Goal: Task Accomplishment & Management: Use online tool/utility

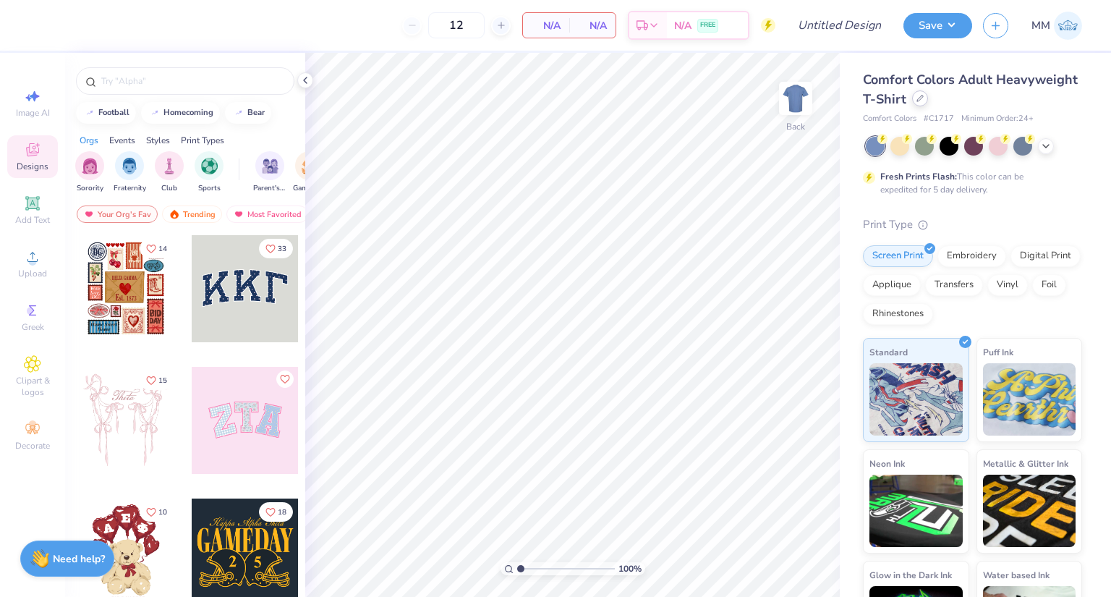
click at [924, 95] on icon at bounding box center [919, 98] width 7 height 7
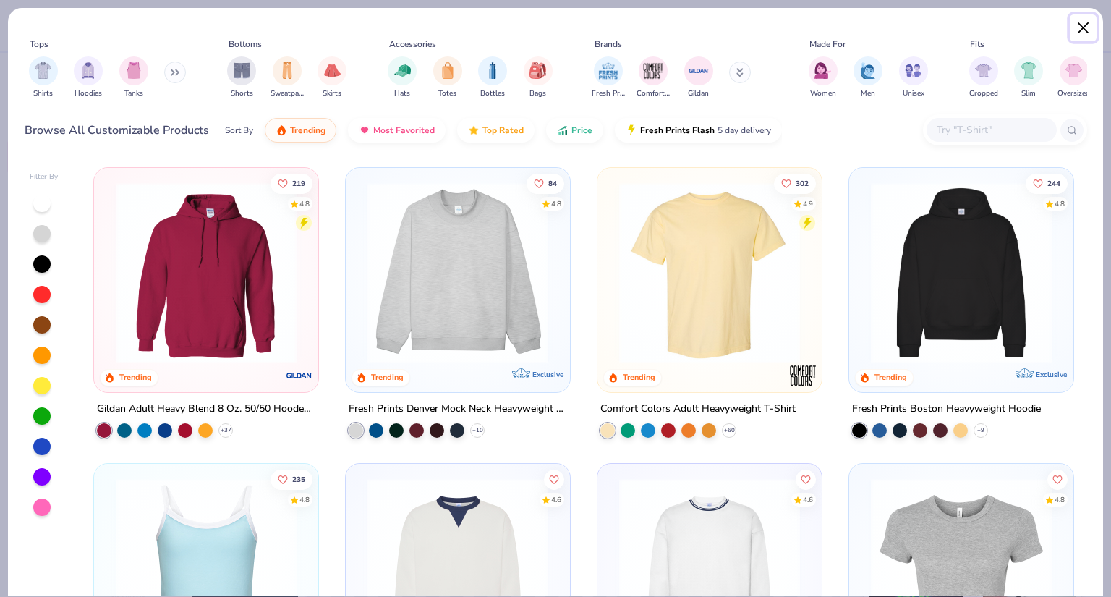
click at [1086, 30] on button "Close" at bounding box center [1083, 27] width 27 height 27
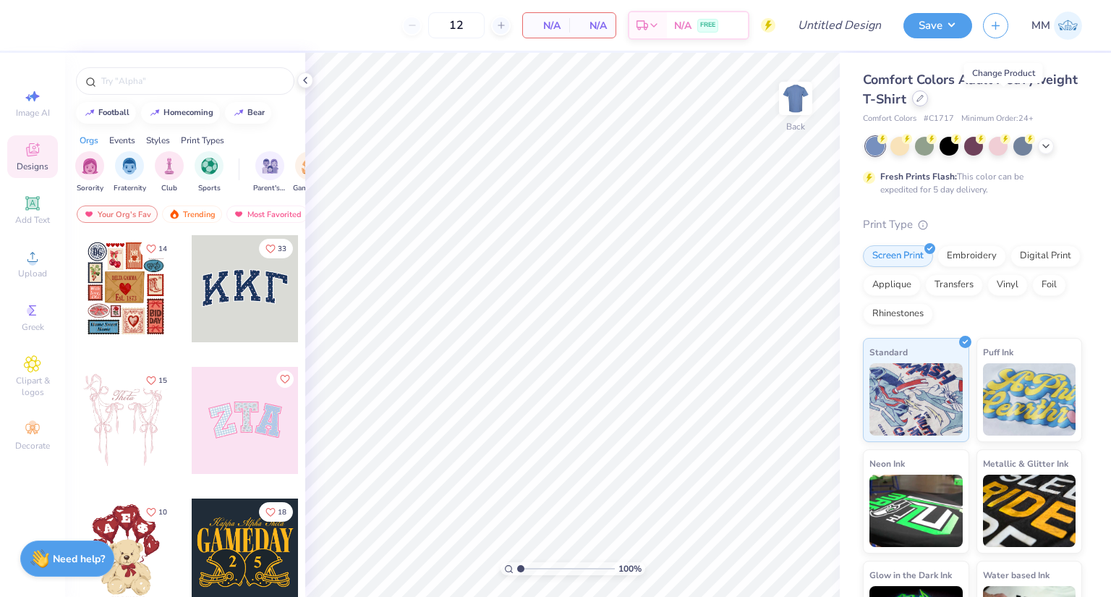
click at [928, 102] on div at bounding box center [920, 98] width 16 height 16
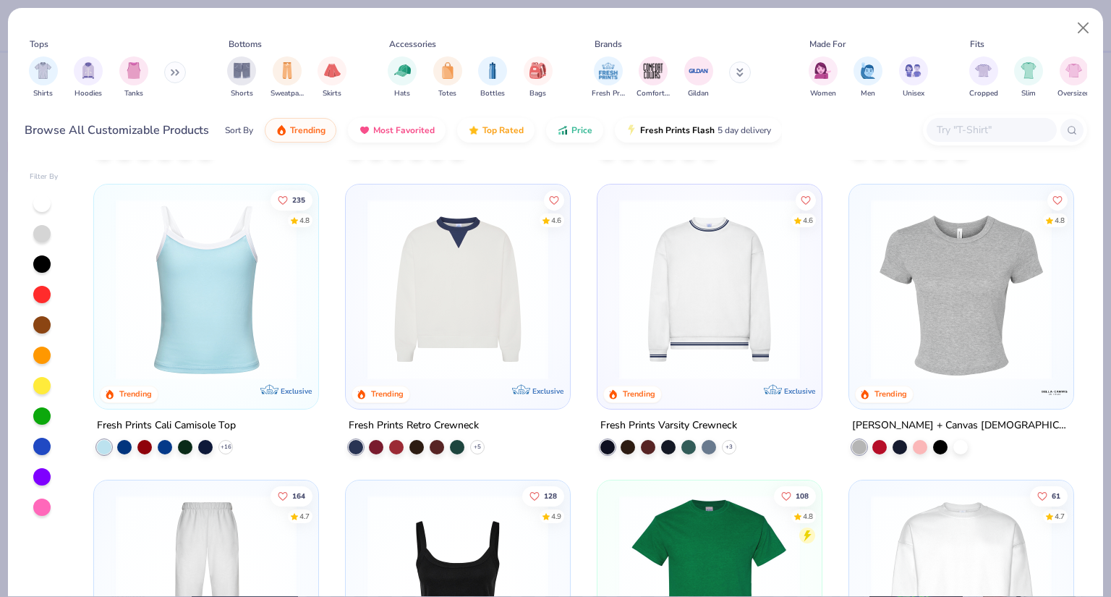
scroll to position [289, 0]
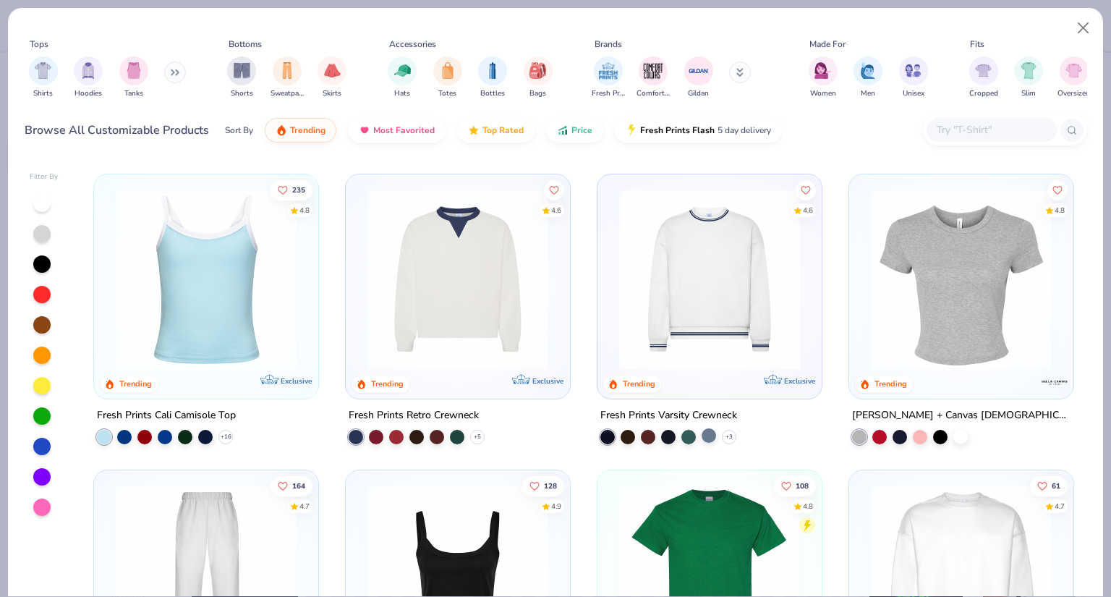
click at [702, 429] on div at bounding box center [709, 434] width 14 height 14
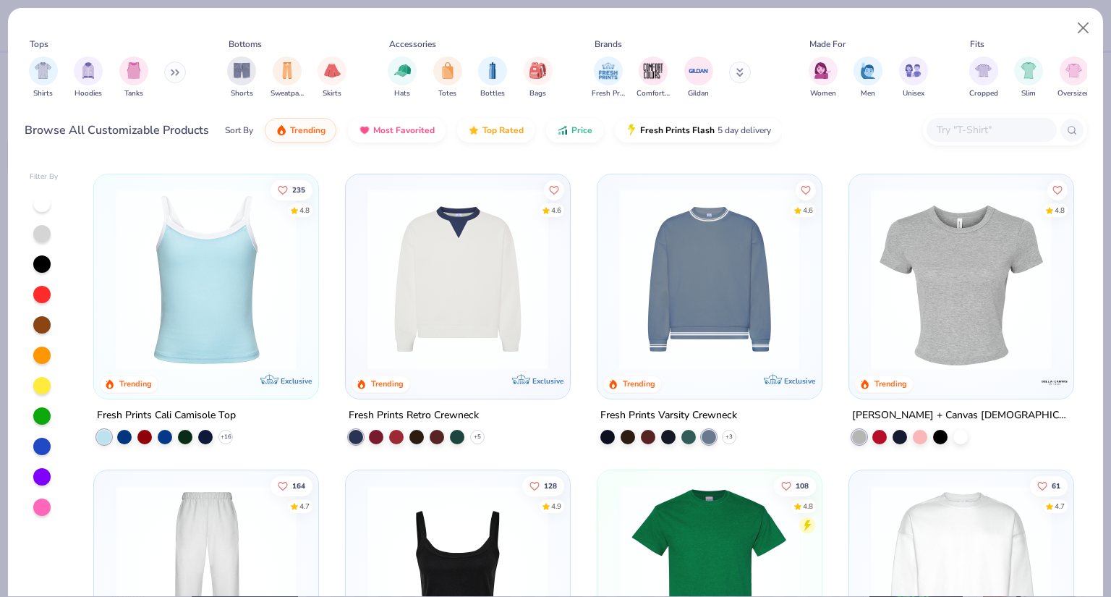
scroll to position [0, 0]
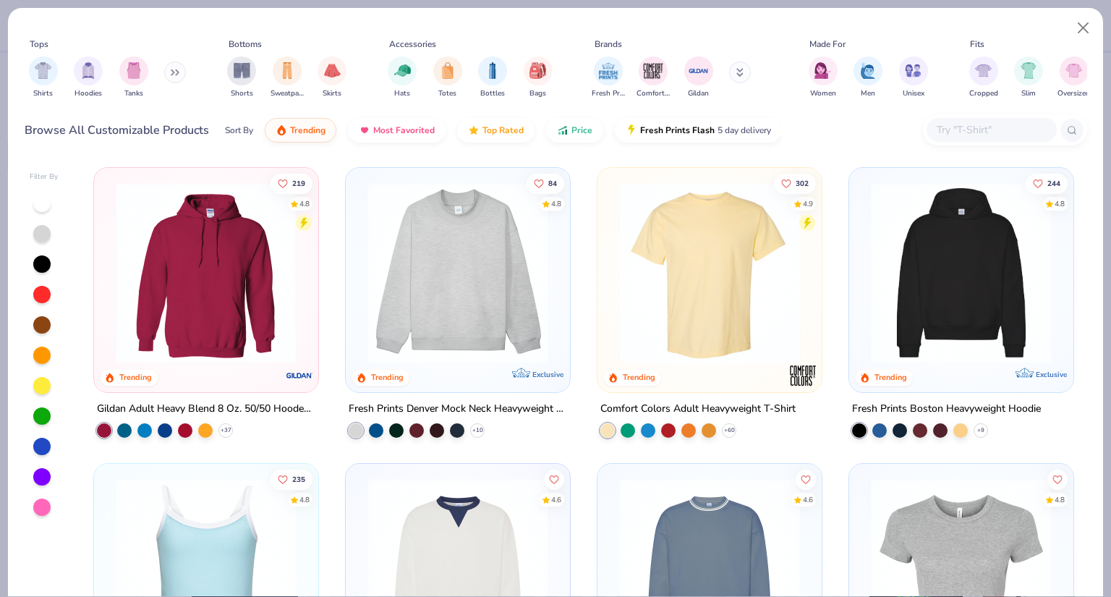
click at [213, 278] on img at bounding box center [205, 272] width 195 height 181
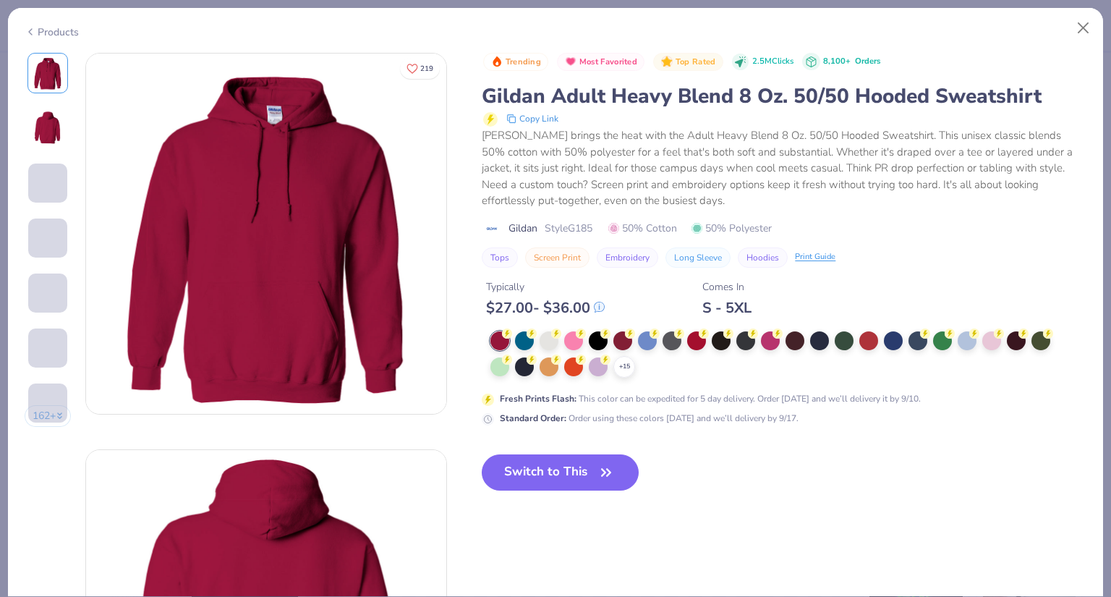
click at [612, 492] on div "Switch to This" at bounding box center [560, 483] width 157 height 59
click at [597, 477] on span "button" at bounding box center [606, 472] width 20 height 20
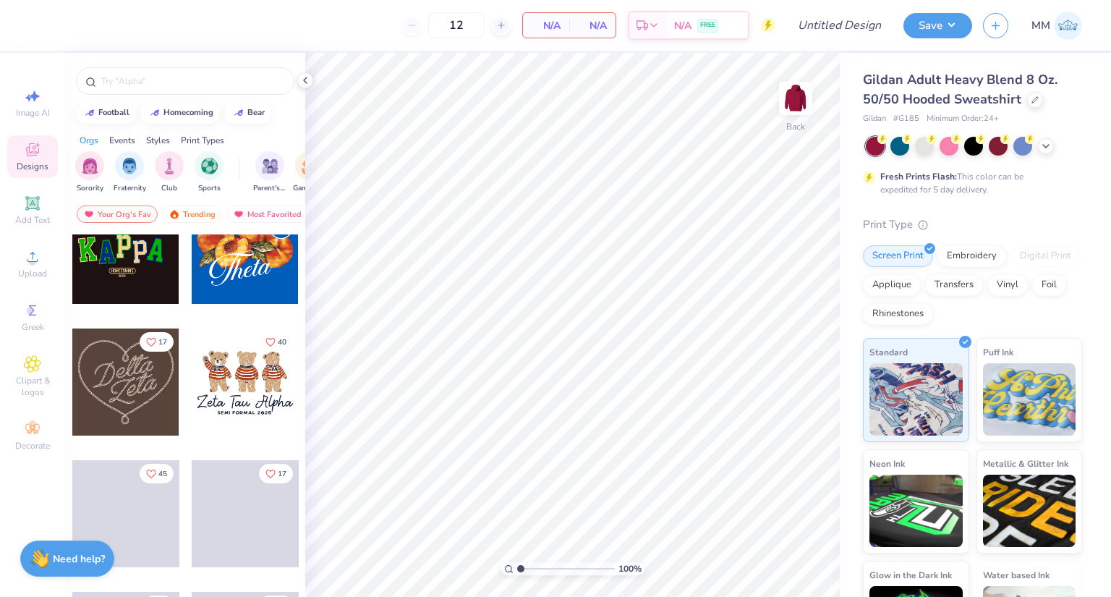
scroll to position [506, 0]
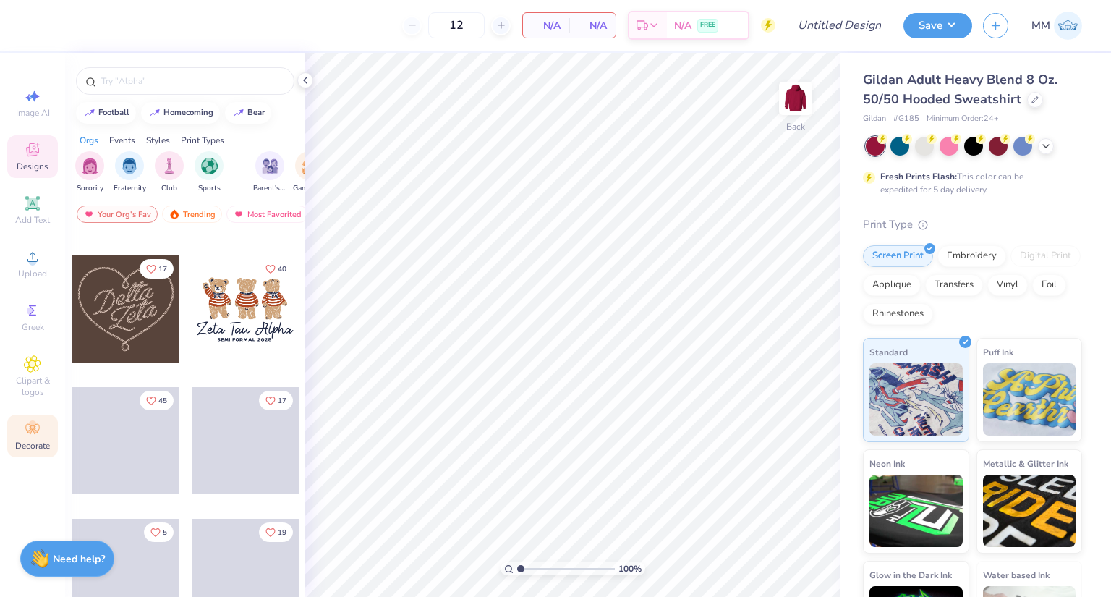
click at [38, 432] on icon at bounding box center [32, 428] width 17 height 17
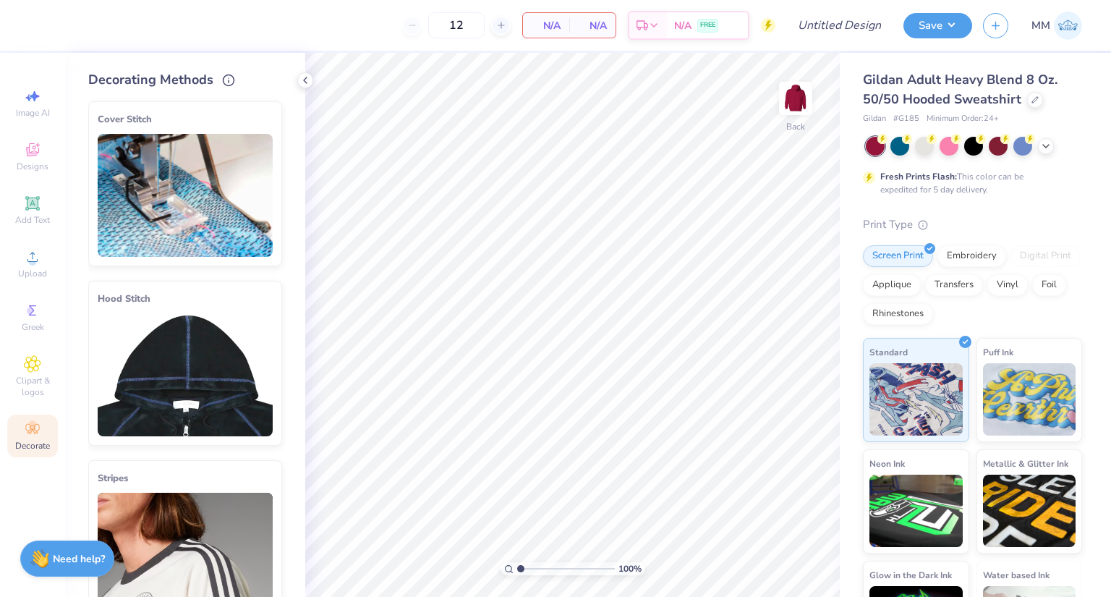
click at [168, 162] on img at bounding box center [185, 195] width 175 height 123
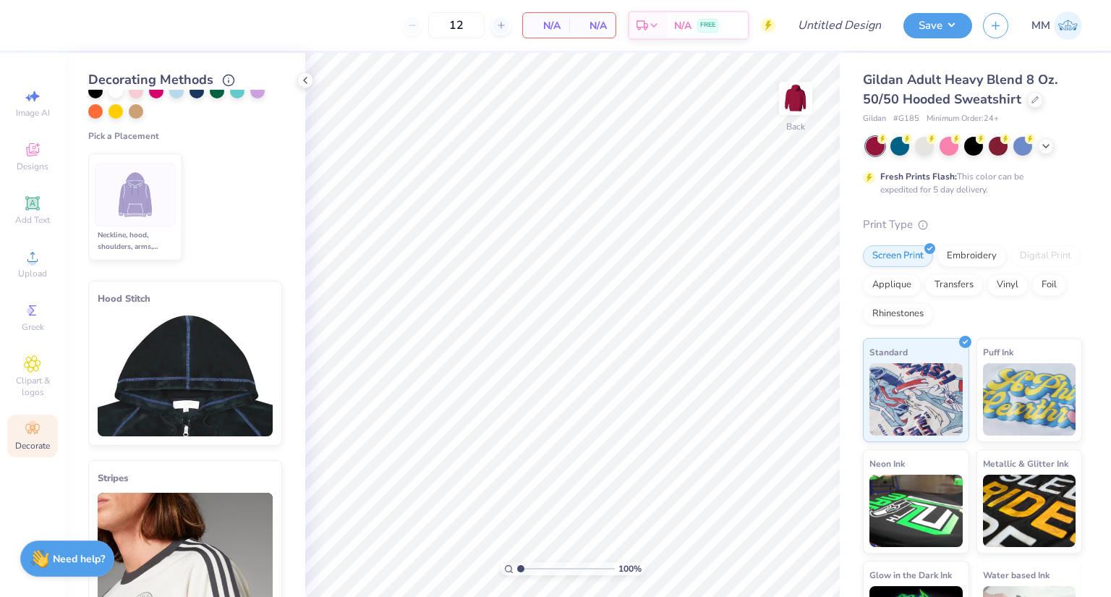
click at [175, 333] on img at bounding box center [185, 374] width 175 height 123
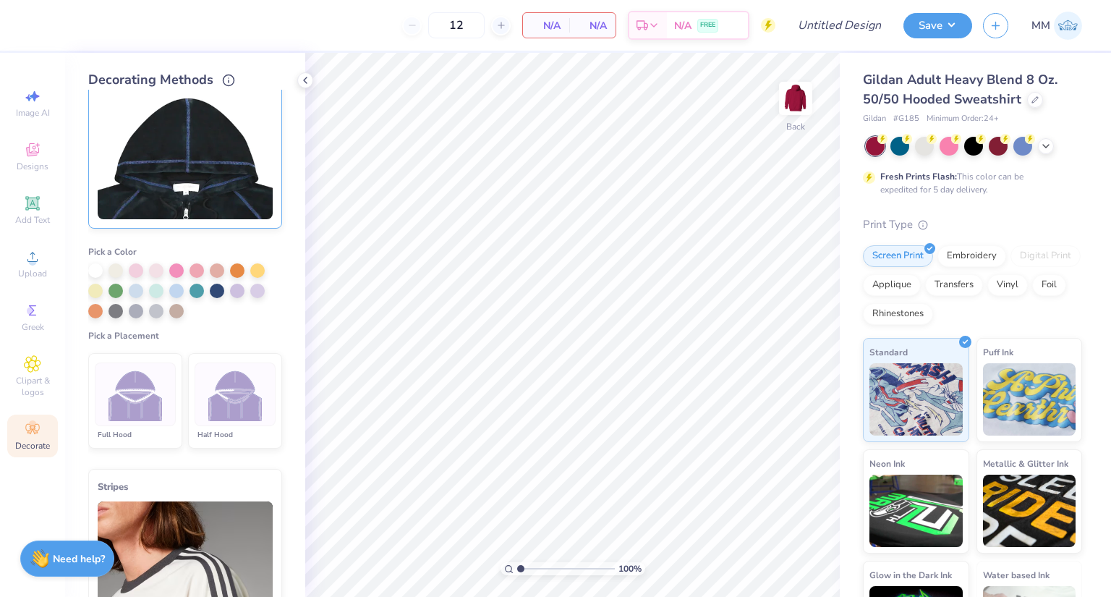
scroll to position [211, 0]
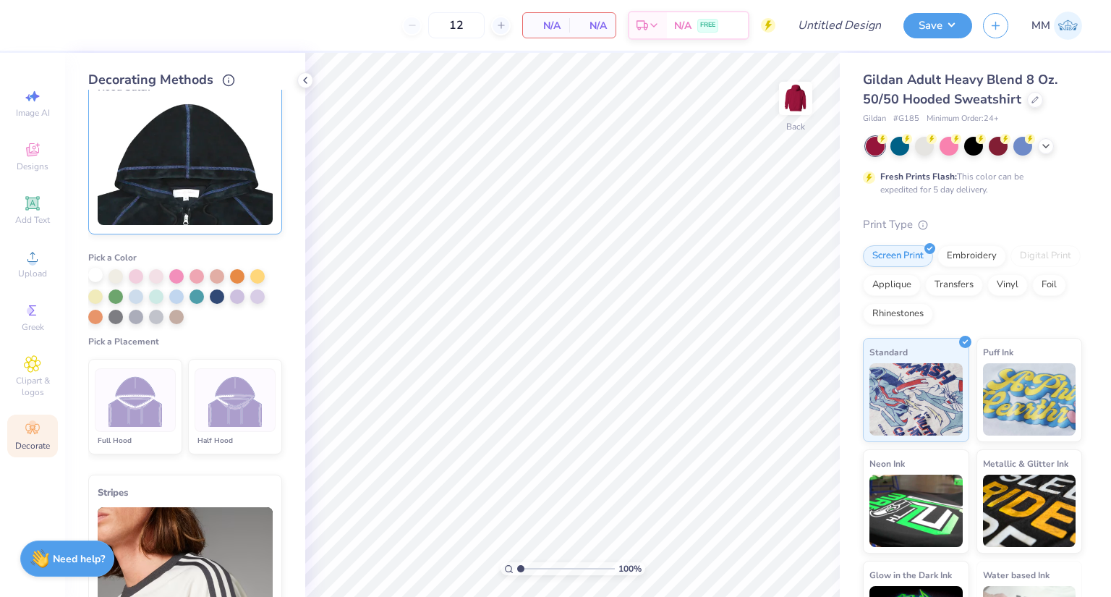
click at [91, 273] on div at bounding box center [95, 275] width 14 height 14
click at [135, 423] on div at bounding box center [135, 400] width 81 height 64
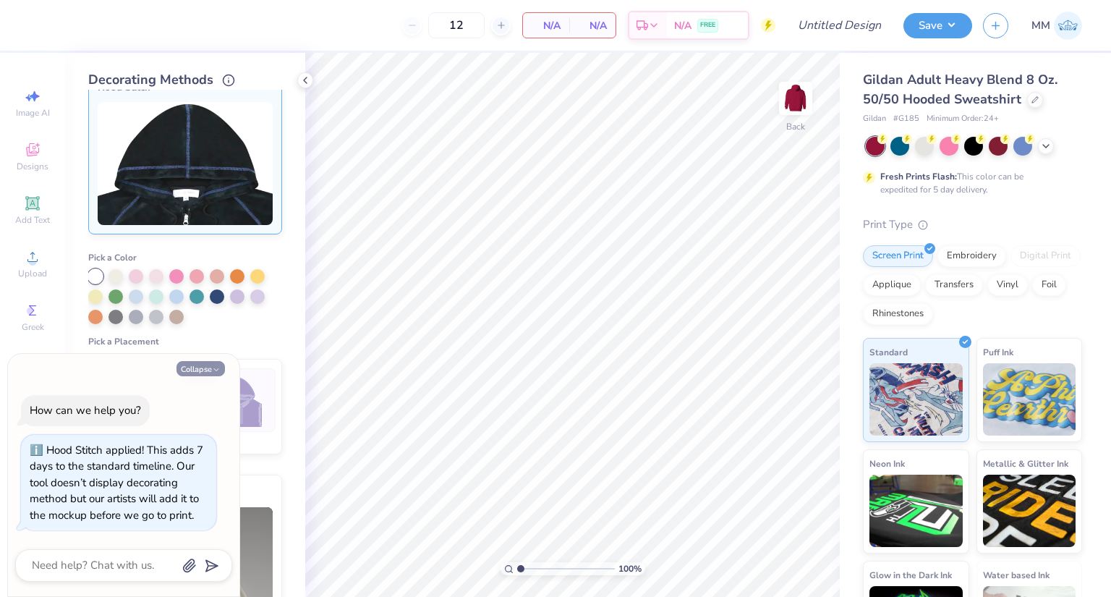
click at [205, 367] on button "Collapse" at bounding box center [200, 368] width 48 height 15
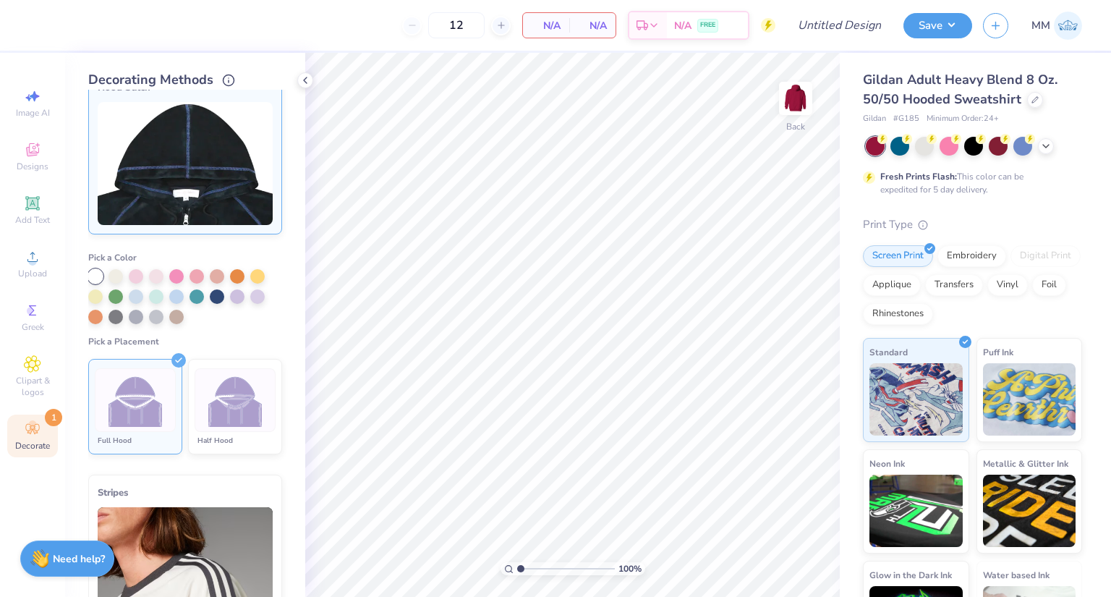
click at [234, 386] on div at bounding box center [235, 400] width 81 height 64
click at [157, 375] on div at bounding box center [135, 400] width 81 height 64
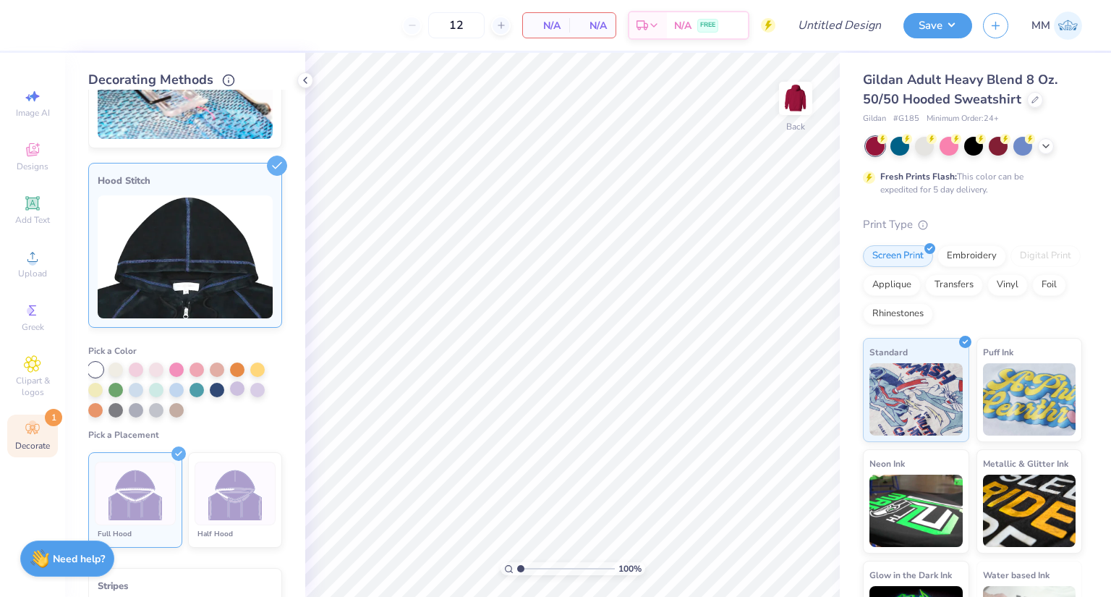
scroll to position [46, 0]
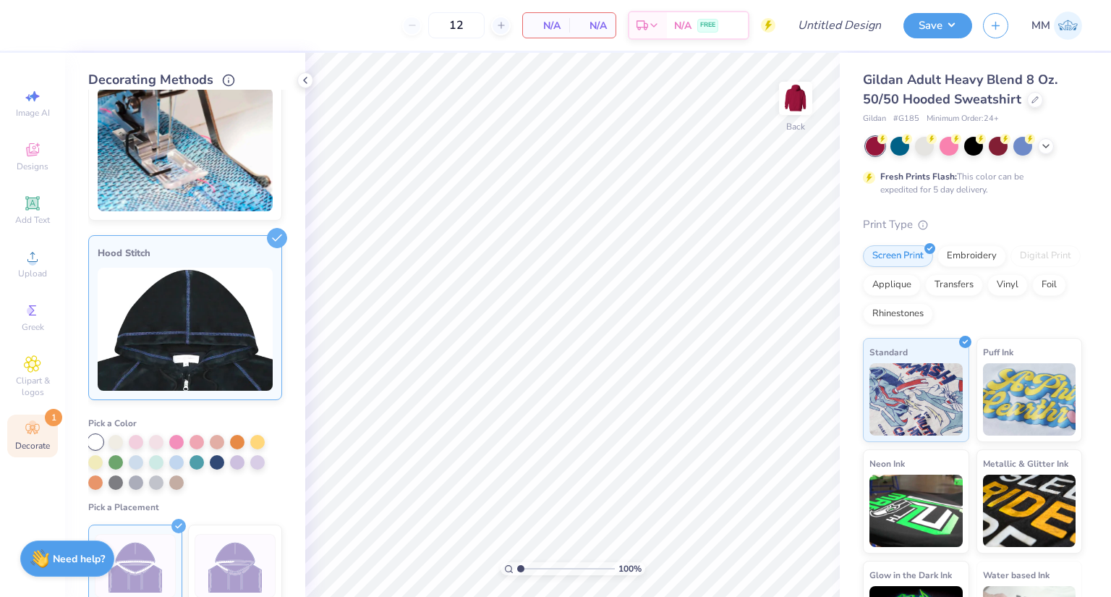
click at [247, 548] on img at bounding box center [235, 566] width 54 height 54
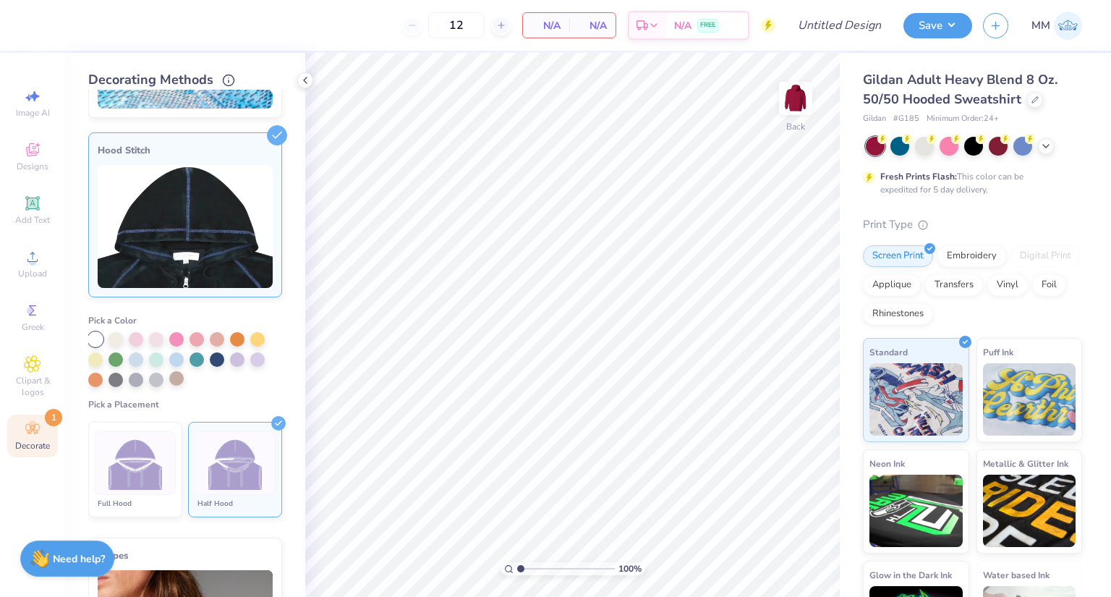
scroll to position [190, 0]
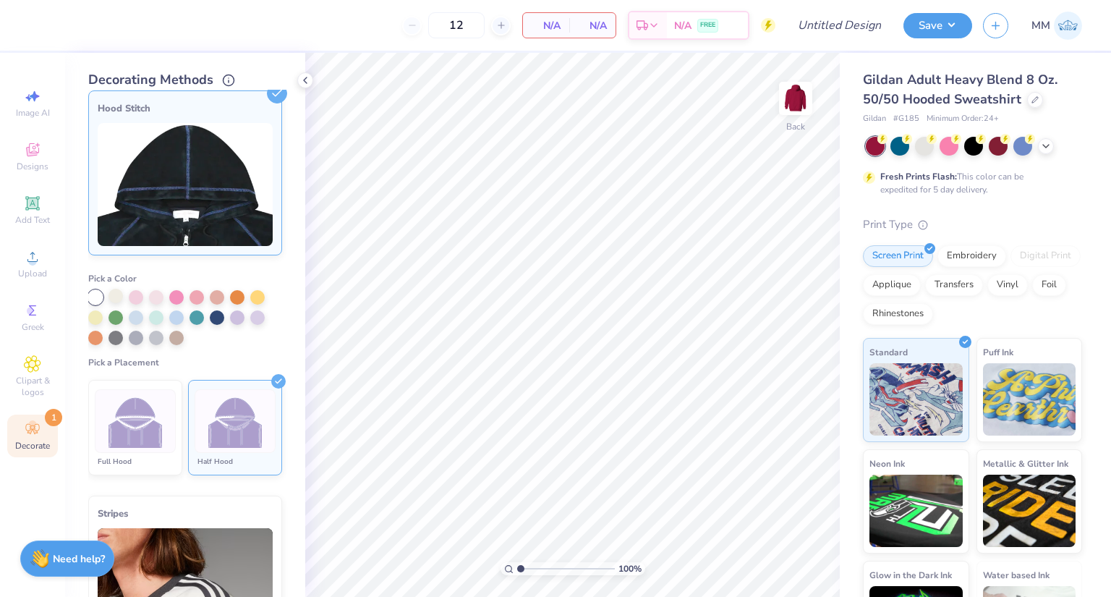
click at [121, 294] on div at bounding box center [115, 296] width 14 height 14
click at [210, 393] on div at bounding box center [235, 421] width 81 height 64
click at [138, 419] on img at bounding box center [135, 421] width 54 height 54
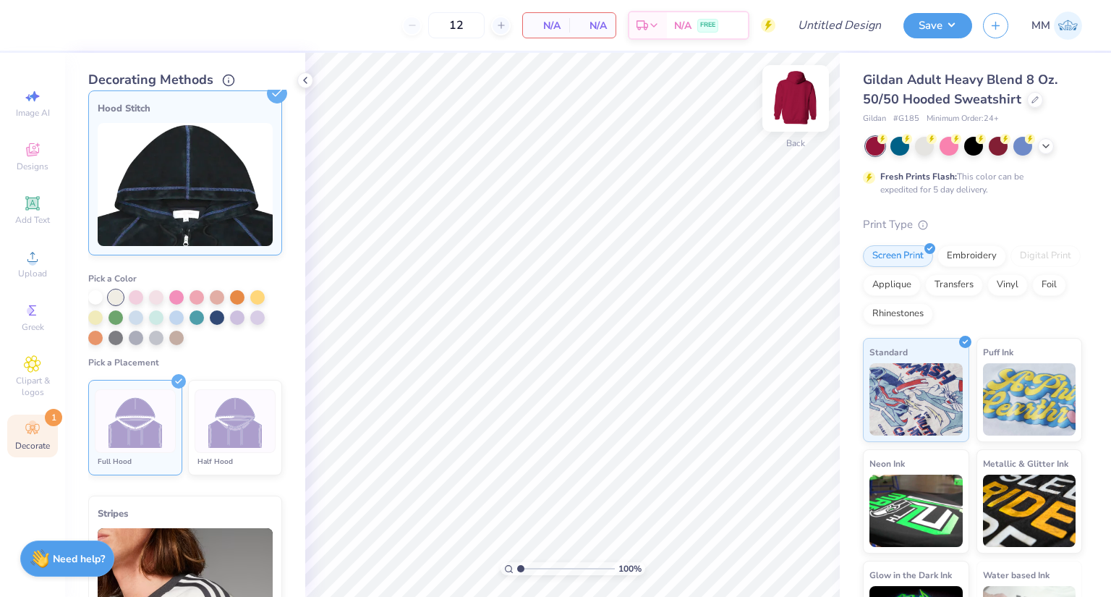
click at [792, 94] on img at bounding box center [796, 98] width 58 height 58
click at [222, 404] on img at bounding box center [235, 421] width 54 height 54
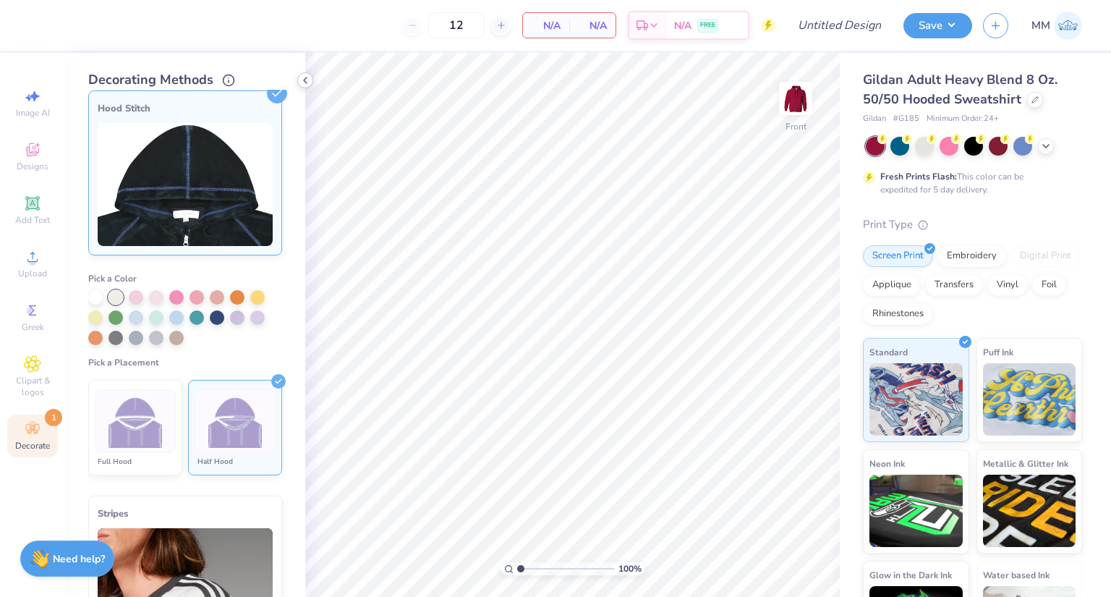
click at [304, 77] on icon at bounding box center [305, 80] width 12 height 12
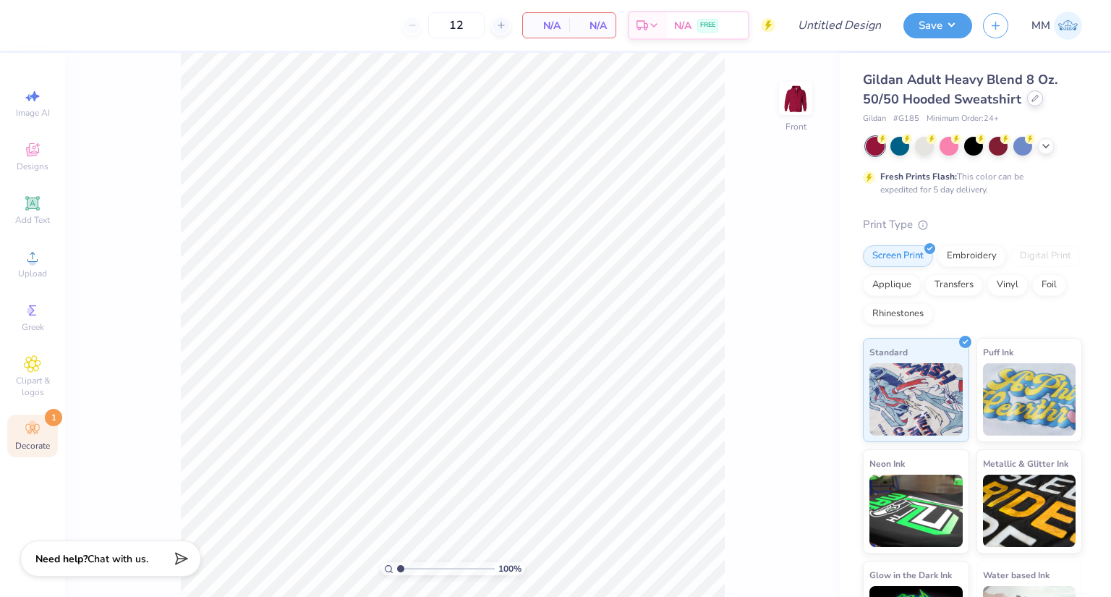
click at [1033, 101] on icon at bounding box center [1034, 98] width 7 height 7
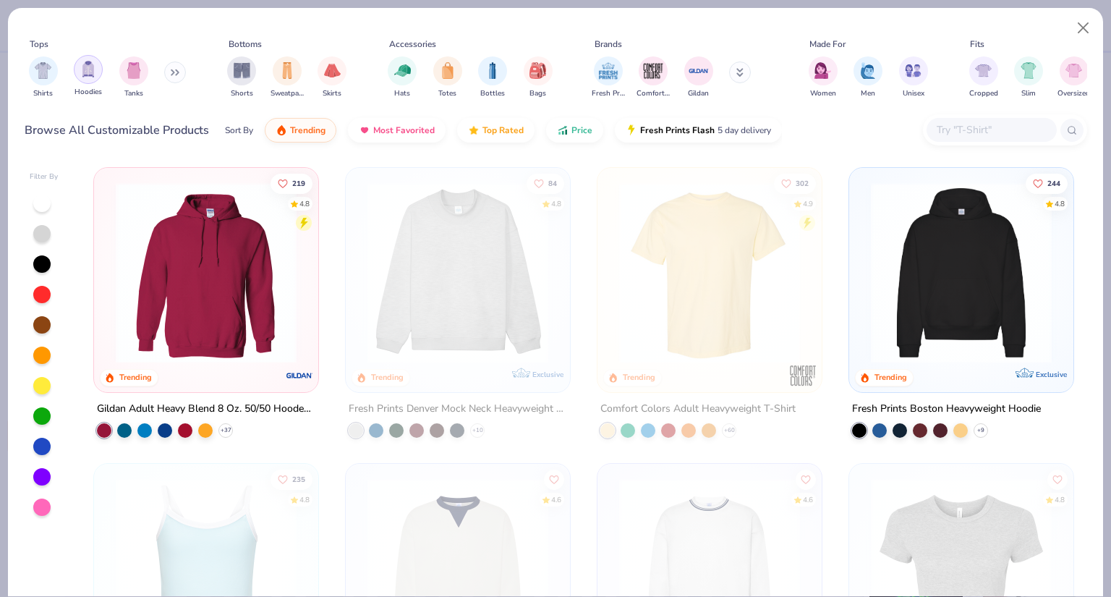
click at [85, 62] on img "filter for Hoodies" at bounding box center [88, 69] width 16 height 17
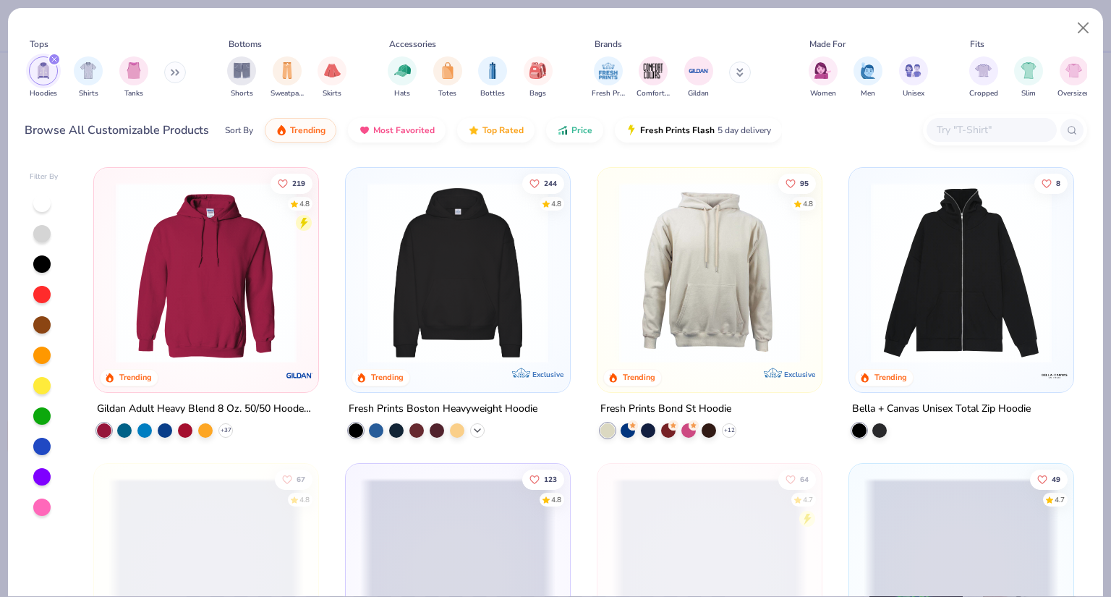
click at [472, 435] on div "+ 9" at bounding box center [477, 430] width 14 height 14
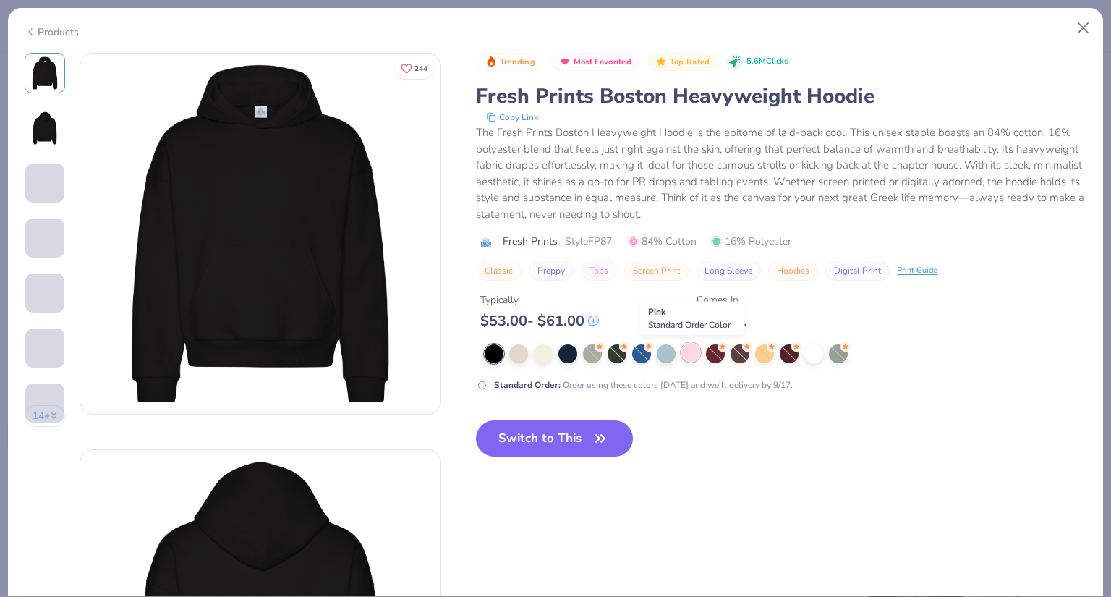
click at [690, 352] on div at bounding box center [690, 352] width 19 height 19
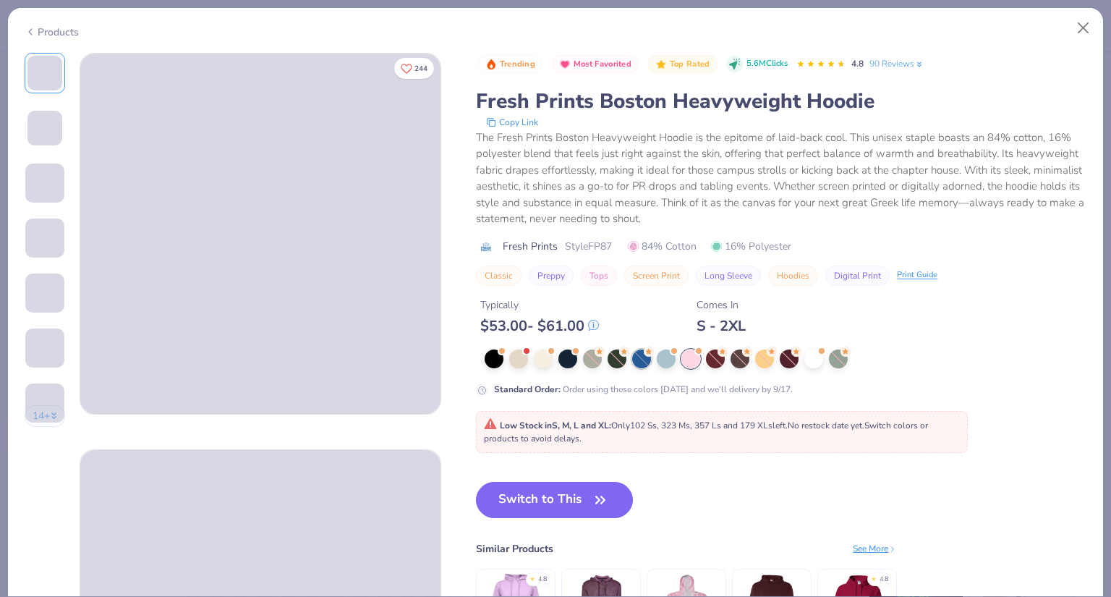
click at [646, 365] on div at bounding box center [641, 358] width 19 height 19
click at [638, 362] on div at bounding box center [641, 358] width 19 height 19
click at [644, 357] on div at bounding box center [641, 358] width 19 height 19
click at [642, 357] on div at bounding box center [641, 358] width 19 height 19
click at [791, 360] on div at bounding box center [789, 358] width 19 height 19
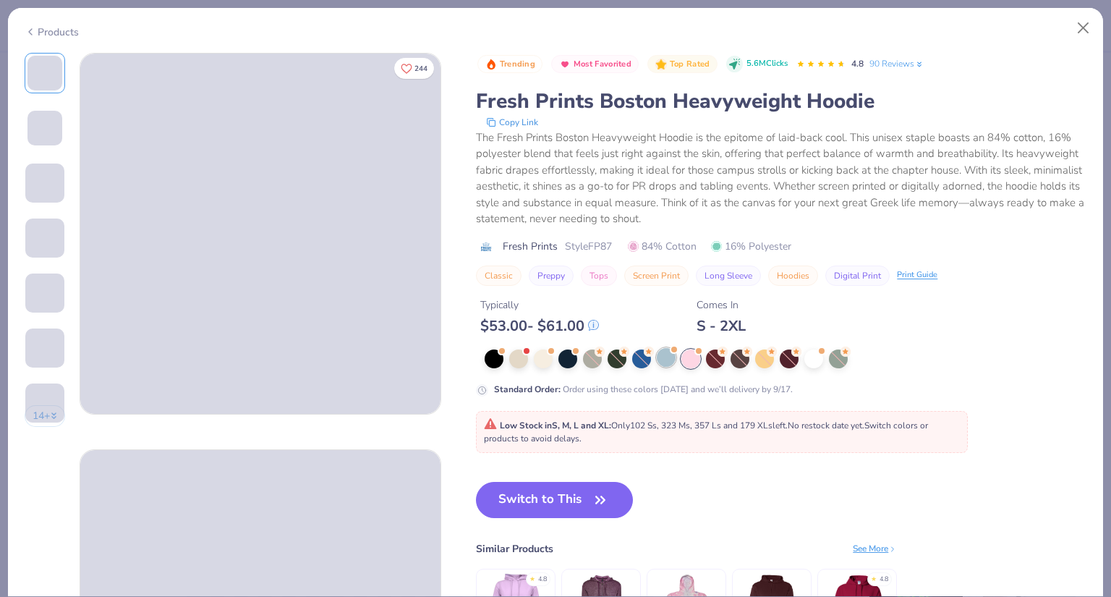
click at [667, 363] on div at bounding box center [666, 357] width 19 height 19
click at [1084, 29] on button "Close" at bounding box center [1083, 27] width 27 height 27
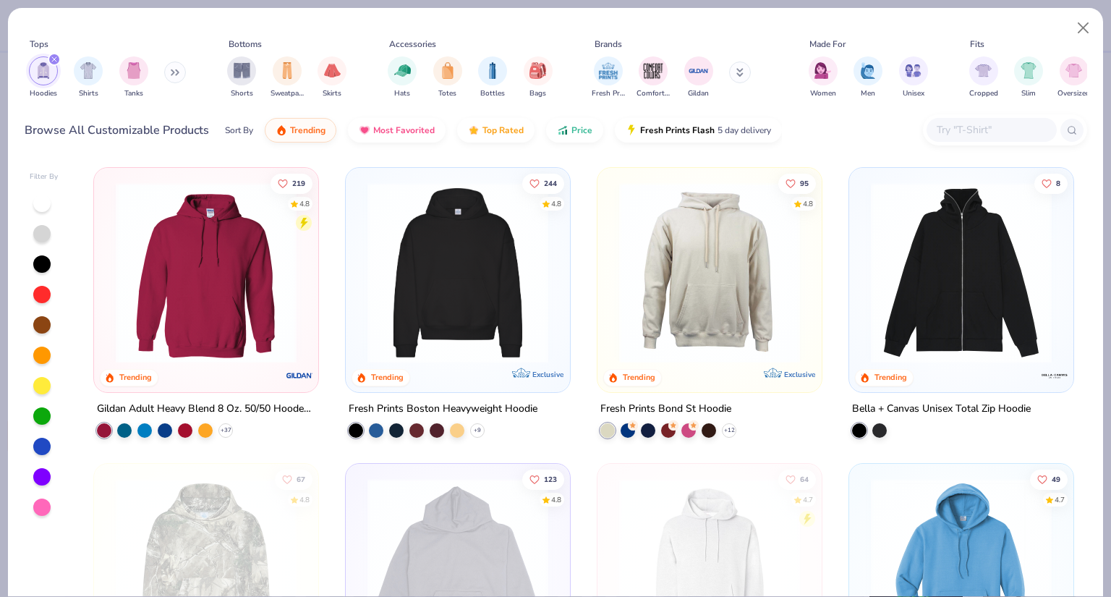
click at [966, 126] on input "text" at bounding box center [990, 130] width 111 height 17
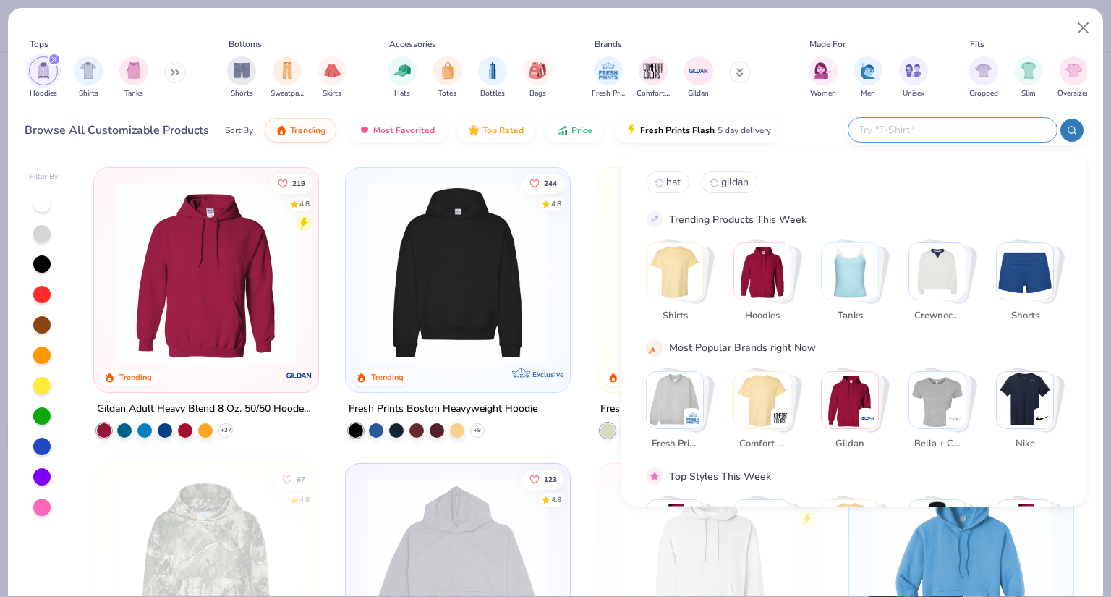
click at [612, 154] on div "Tops Hoodies Shirts Tanks Bottoms Shorts Sweatpants Skirts Accessories Hats Tot…" at bounding box center [555, 82] width 1095 height 148
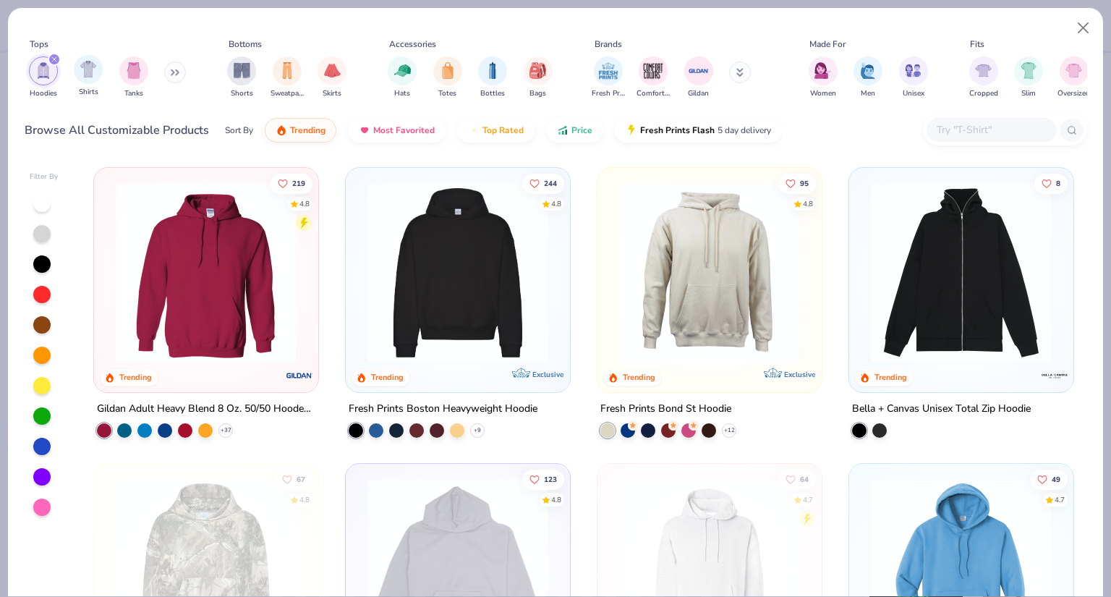
click at [50, 59] on div "filter for Hoodies" at bounding box center [54, 59] width 13 height 13
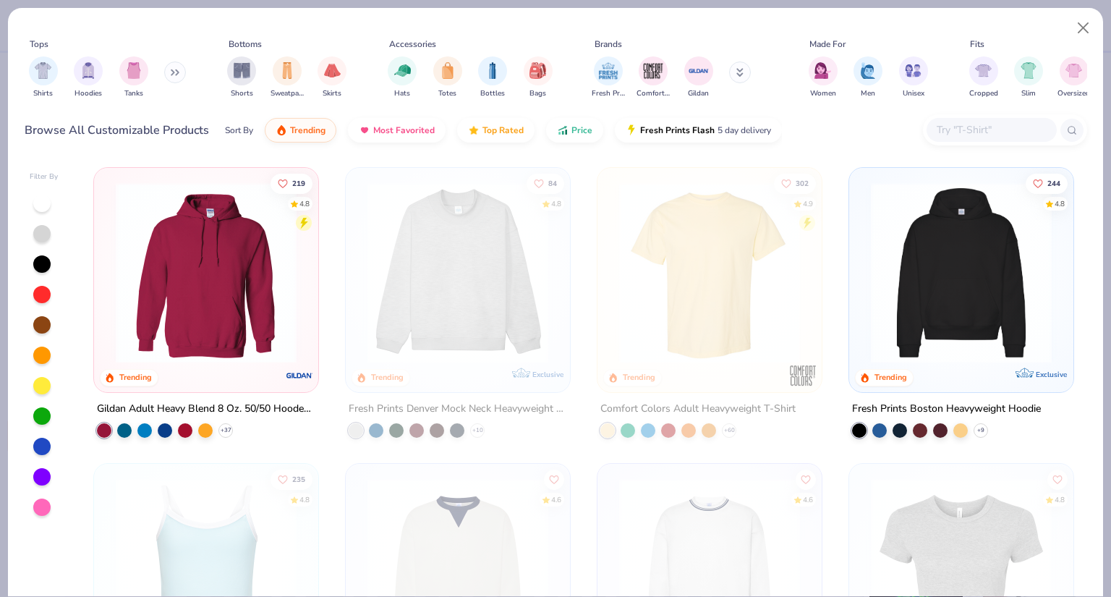
scroll to position [217, 0]
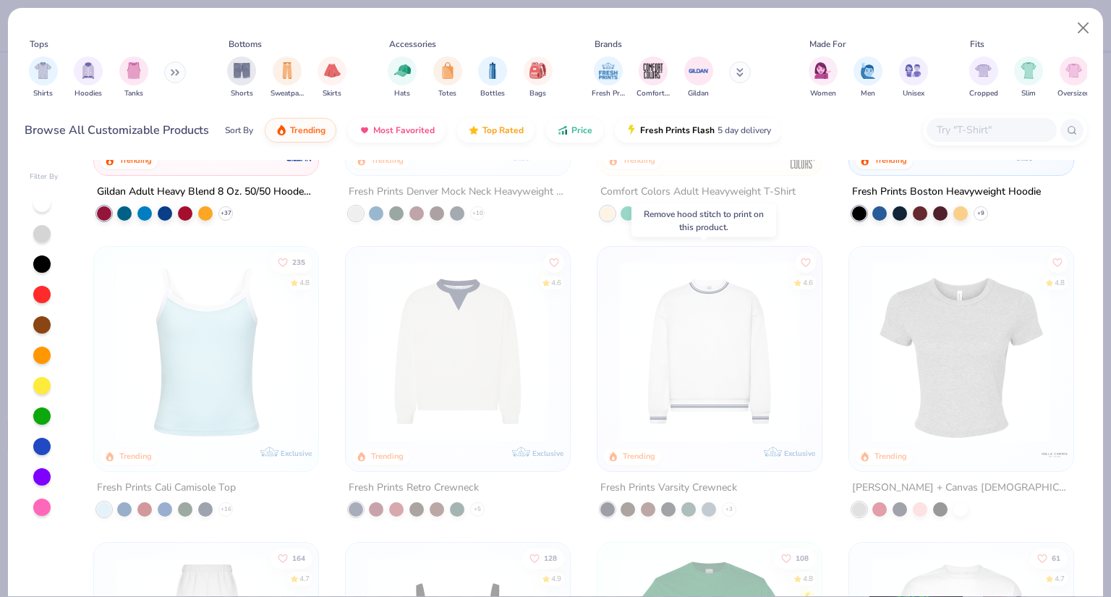
click at [690, 391] on img at bounding box center [709, 351] width 195 height 181
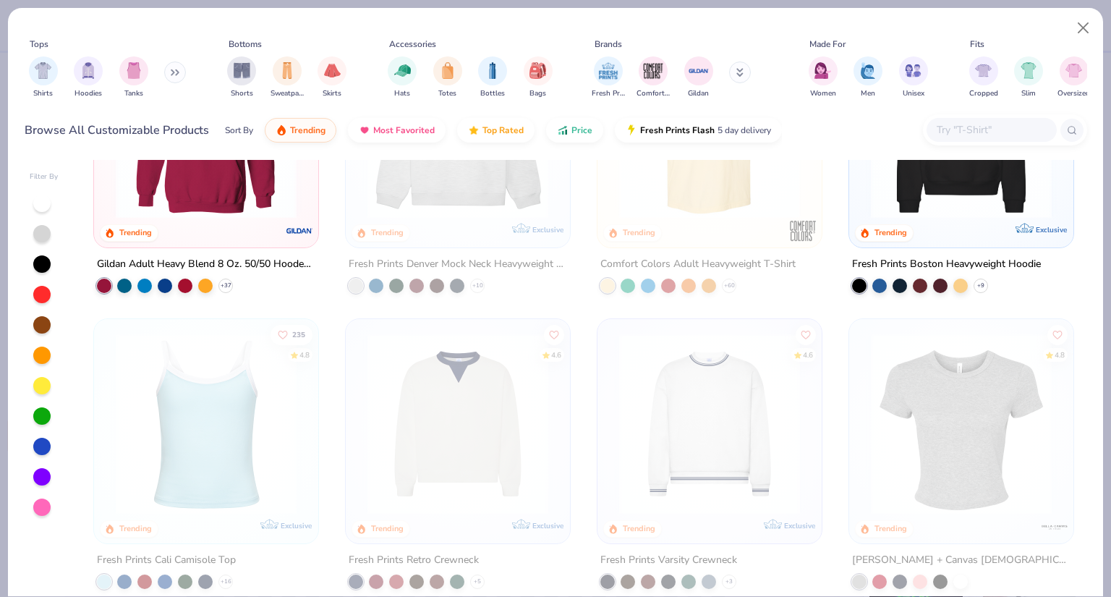
scroll to position [0, 0]
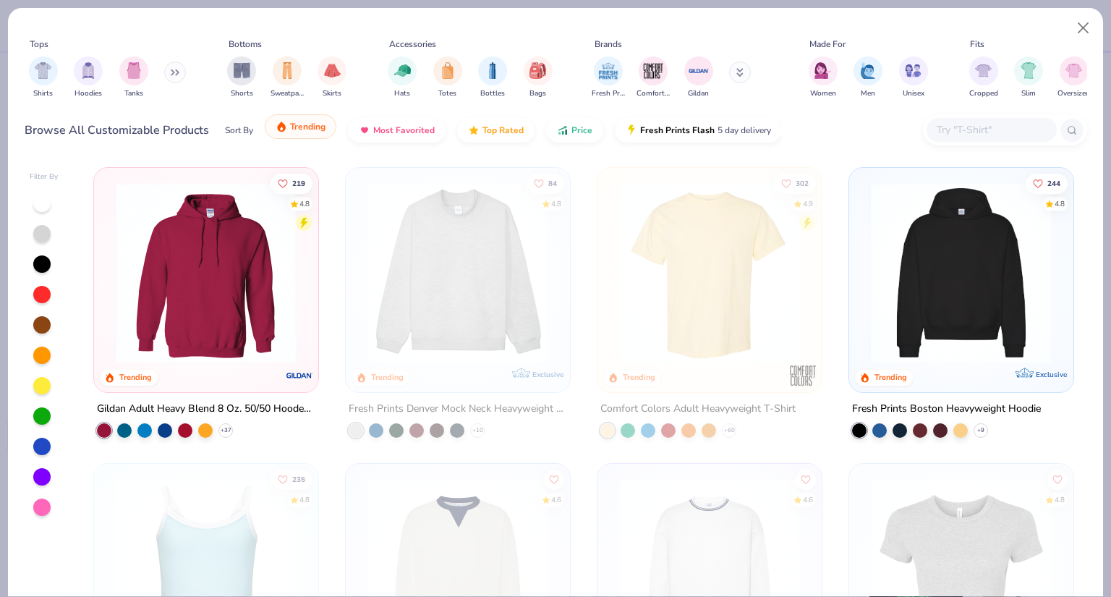
click at [304, 139] on div "Sort By Trending Most Favorited Top Rated Price Fresh Prints Flash 5 day delive…" at bounding box center [503, 130] width 557 height 41
click at [79, 70] on div "filter for Hoodies" at bounding box center [88, 69] width 29 height 29
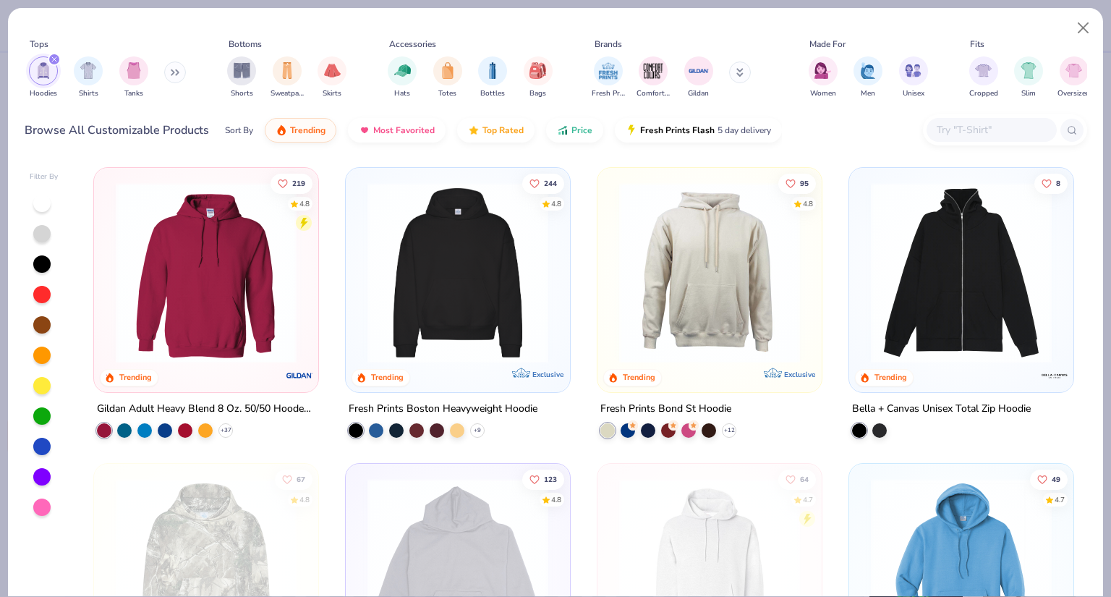
scroll to position [72, 0]
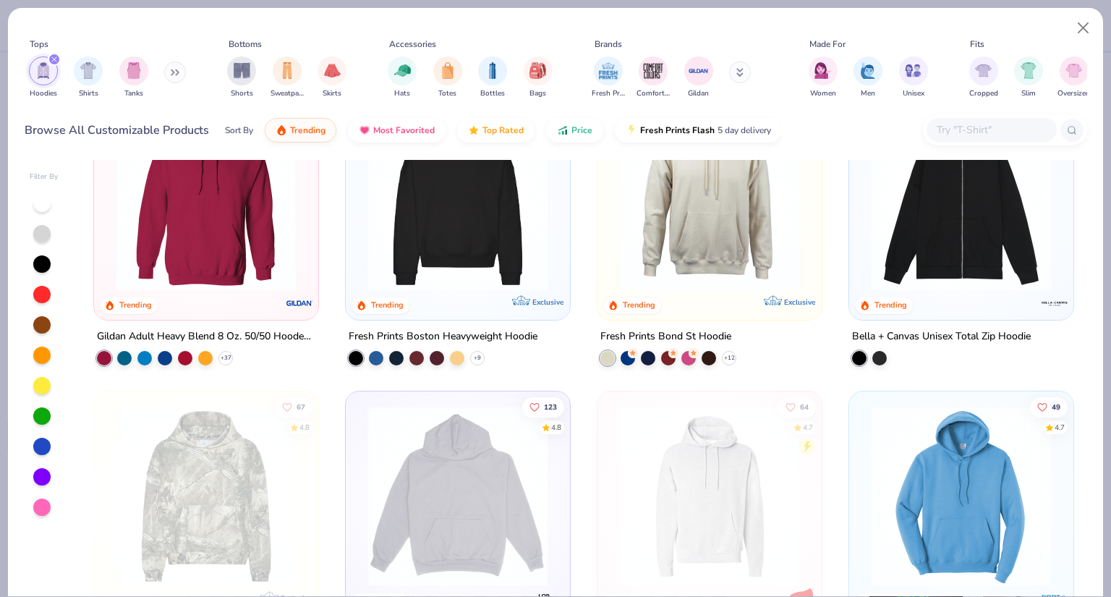
click at [418, 226] on img at bounding box center [457, 200] width 195 height 181
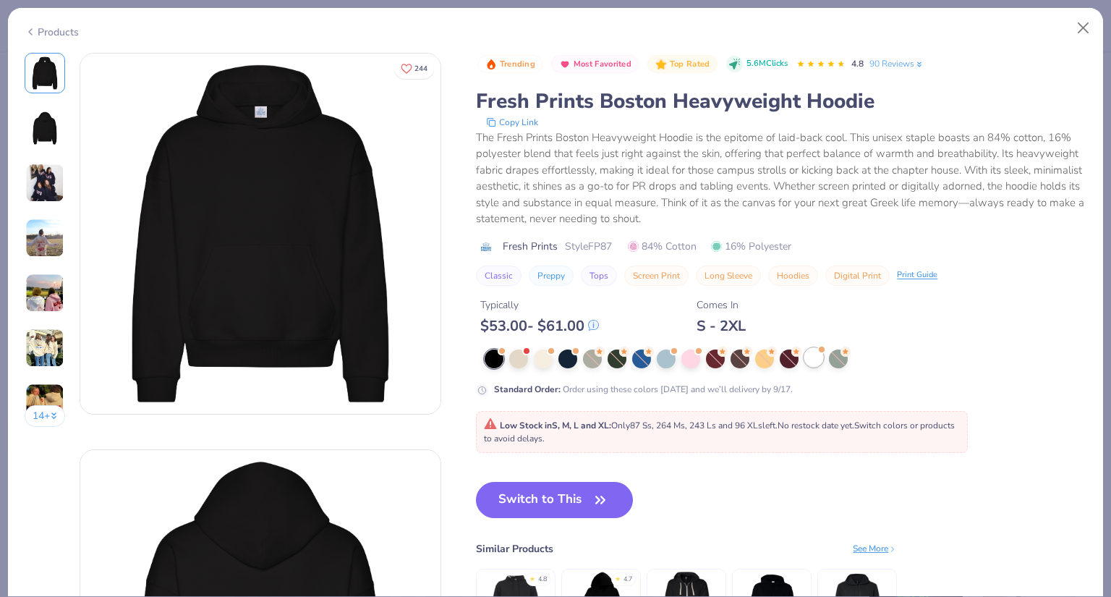
click at [819, 362] on div at bounding box center [813, 357] width 19 height 19
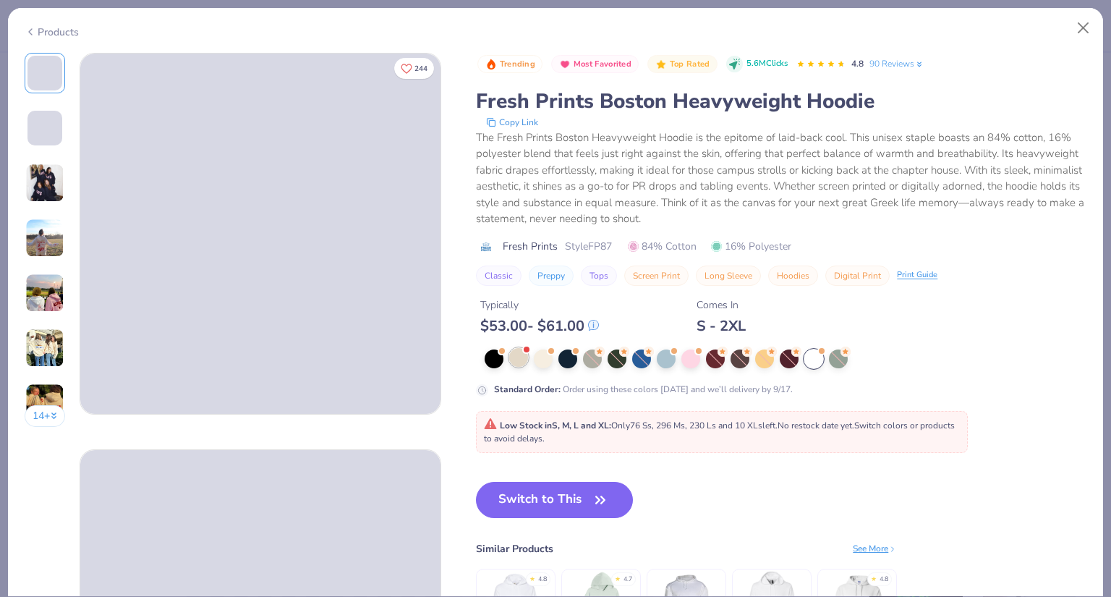
click at [526, 357] on div at bounding box center [518, 357] width 19 height 19
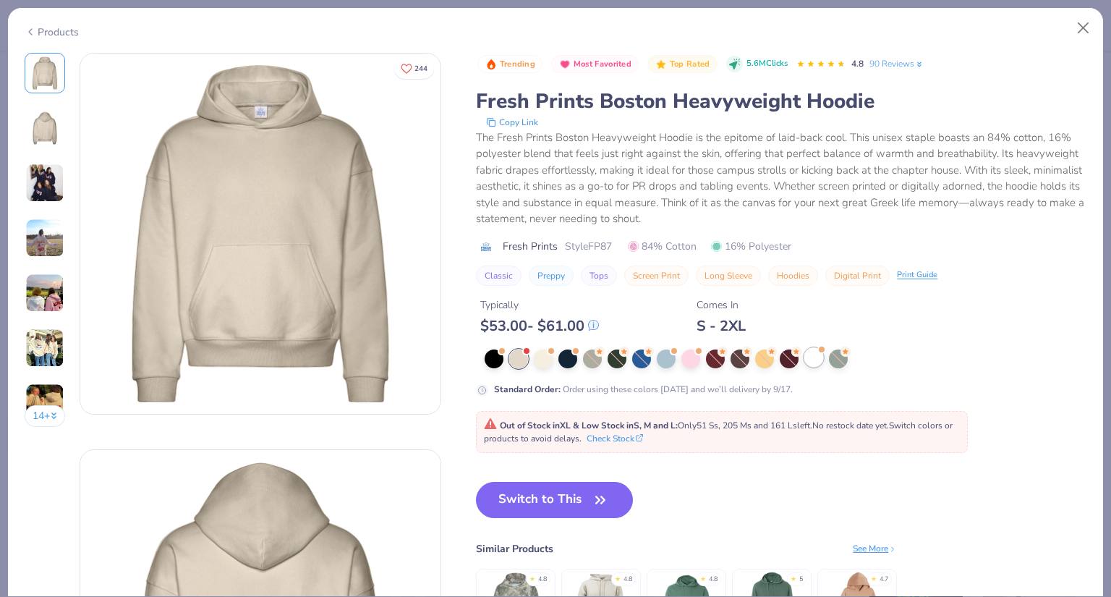
click at [808, 363] on div at bounding box center [813, 357] width 19 height 19
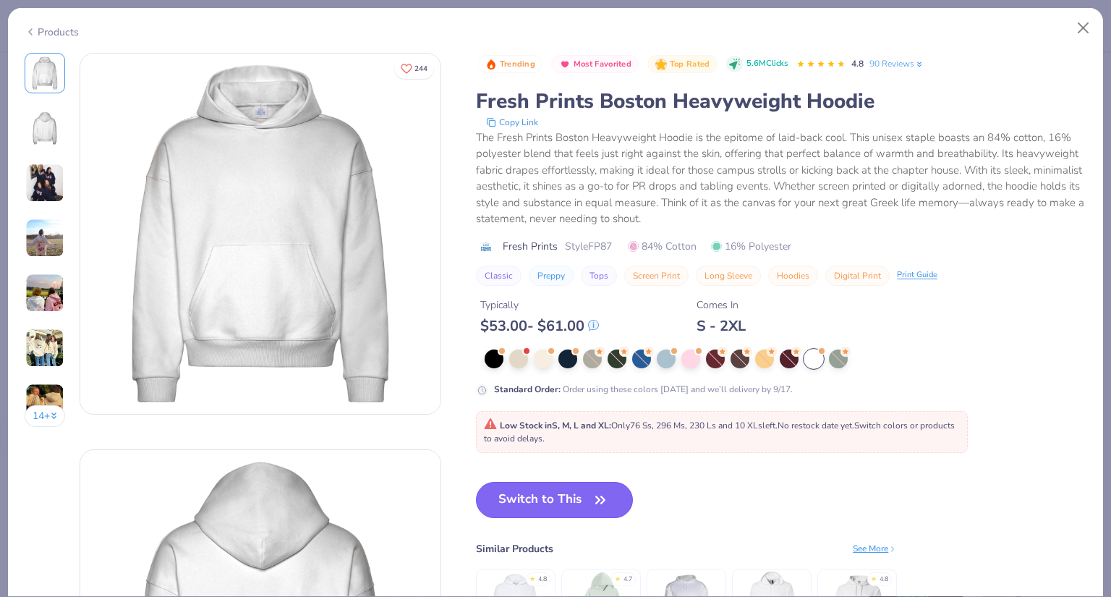
click at [602, 485] on button "Switch to This" at bounding box center [554, 500] width 157 height 36
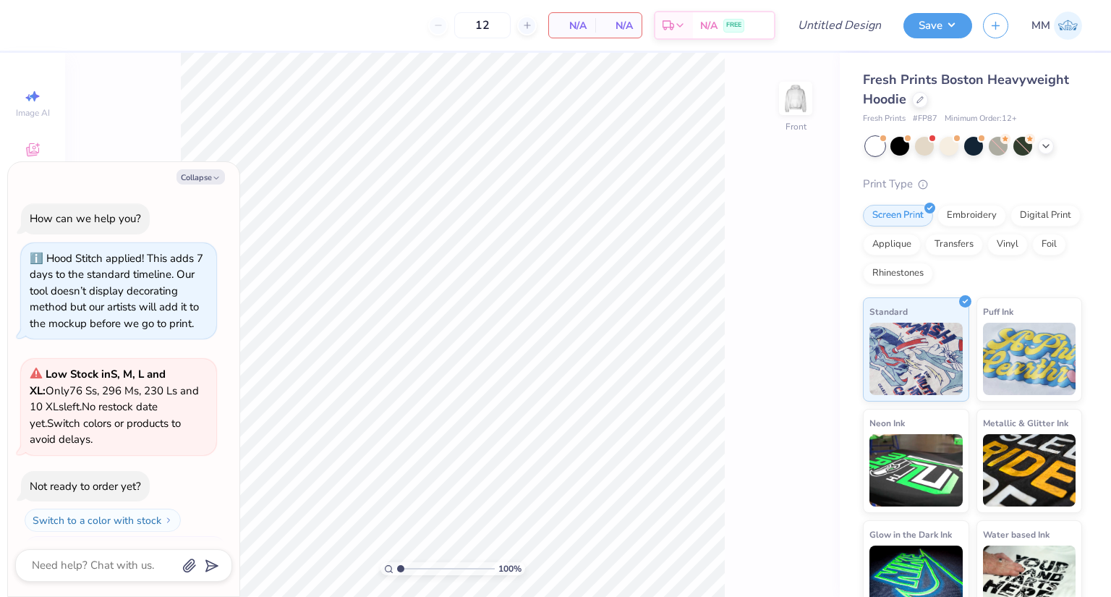
scroll to position [29, 0]
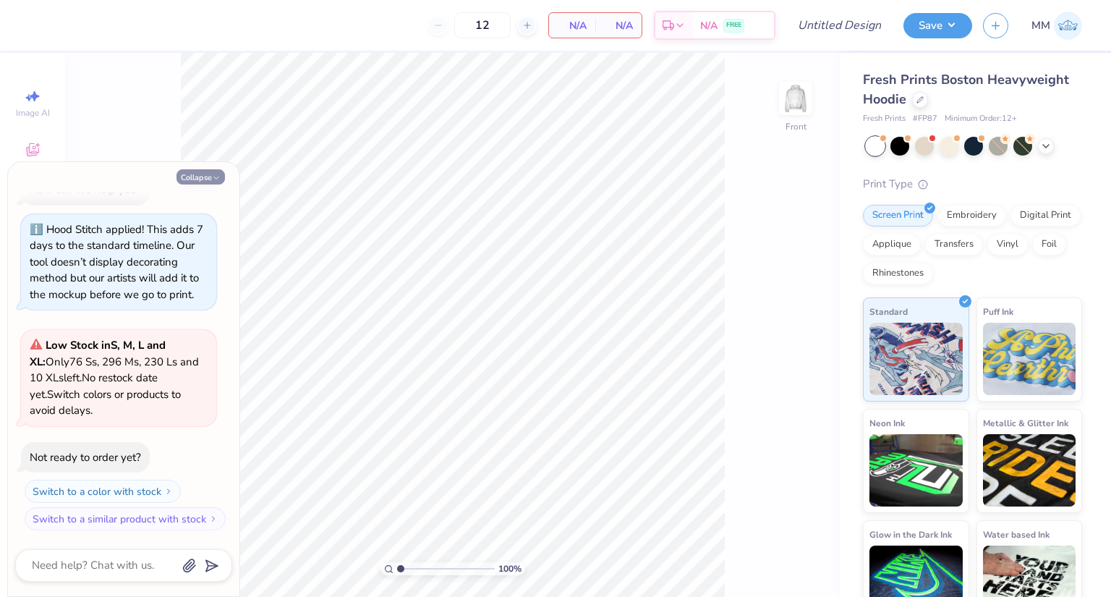
click at [210, 183] on button "Collapse" at bounding box center [200, 176] width 48 height 15
type textarea "x"
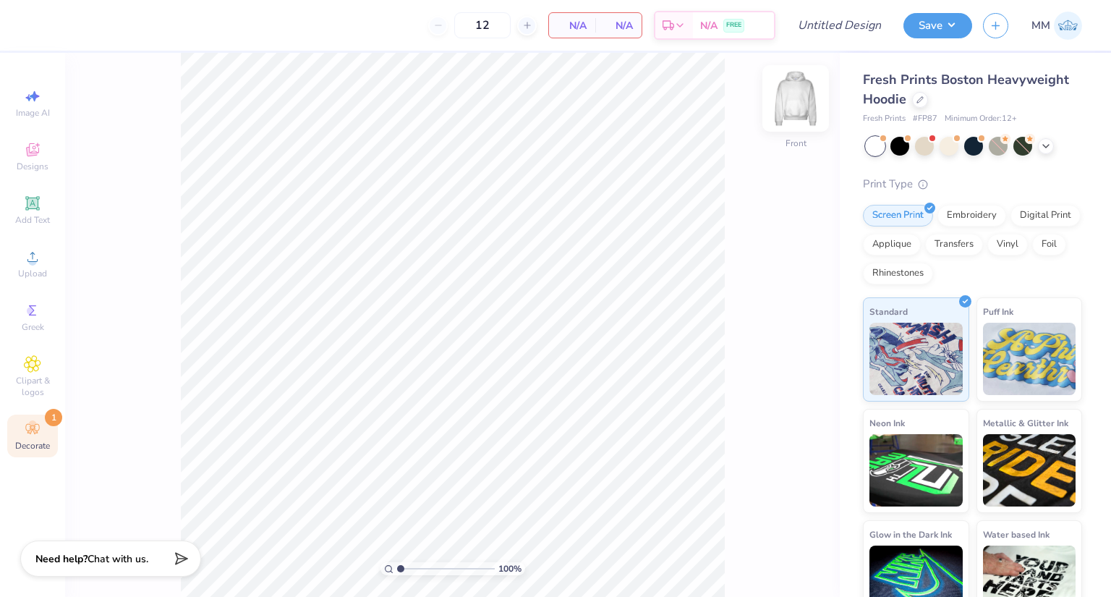
click at [799, 90] on img at bounding box center [796, 98] width 58 height 58
click at [28, 435] on icon at bounding box center [32, 428] width 17 height 17
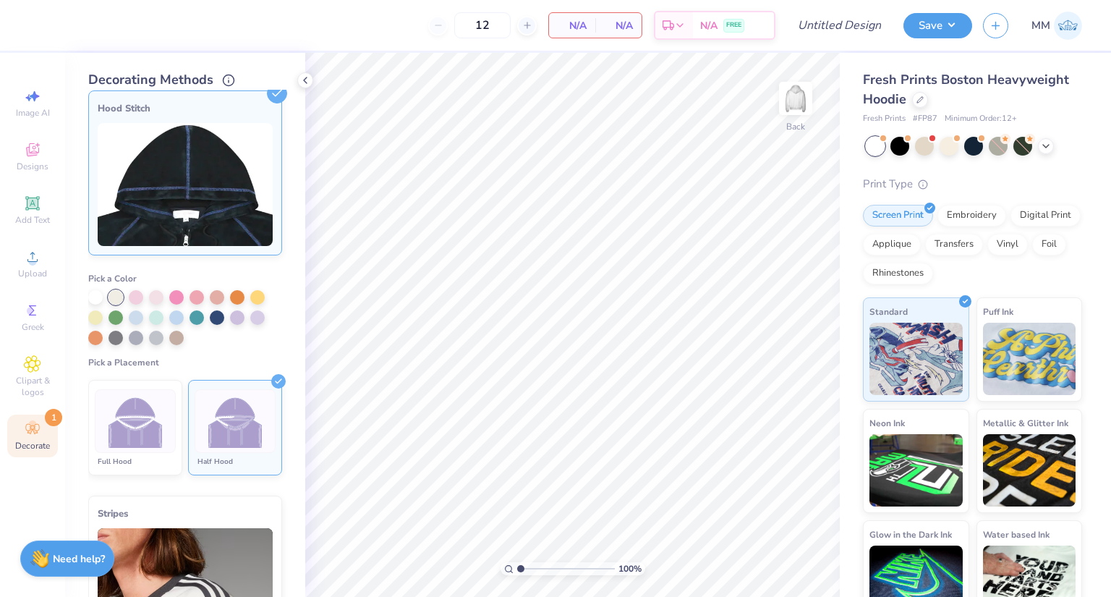
click at [136, 413] on img at bounding box center [135, 421] width 54 height 54
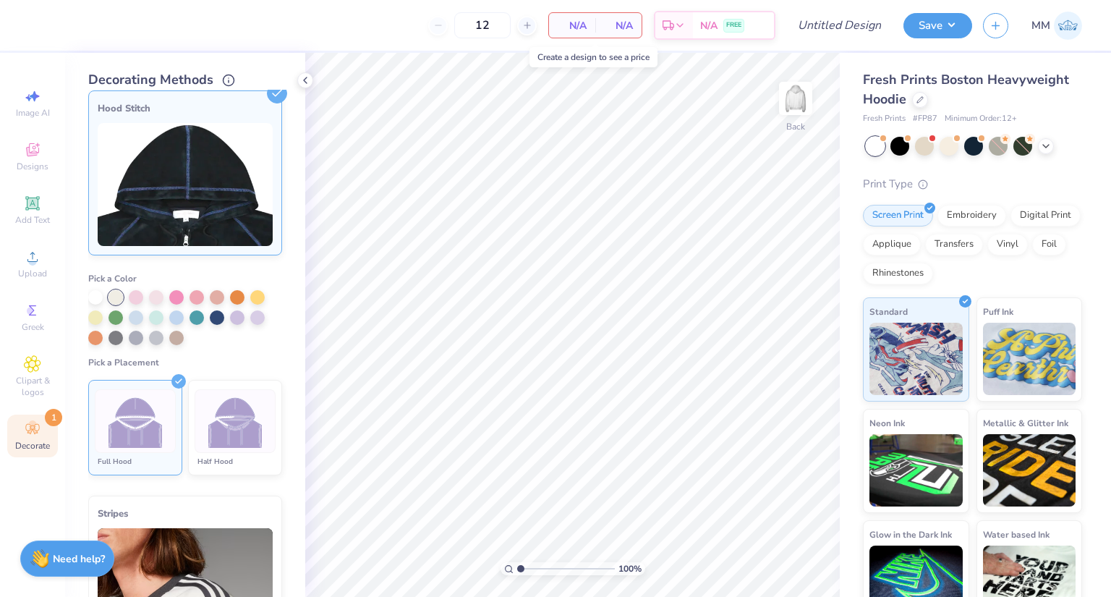
click at [563, 25] on span "N/A" at bounding box center [572, 25] width 29 height 15
click at [25, 159] on div "Designs" at bounding box center [32, 156] width 51 height 43
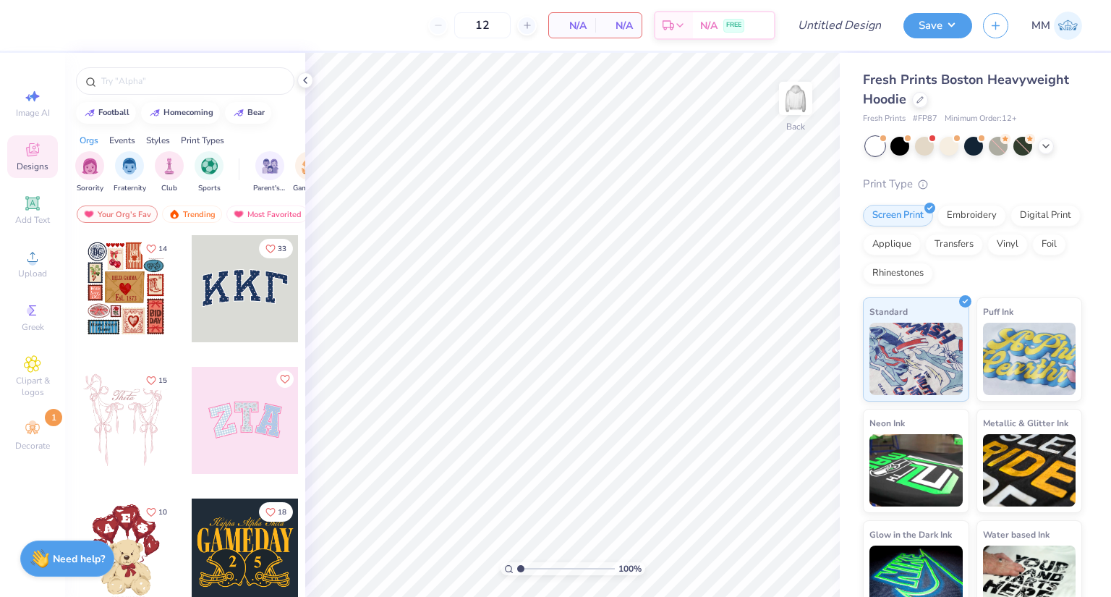
click at [234, 287] on div at bounding box center [245, 288] width 107 height 107
type input "5.91"
click at [307, 82] on icon at bounding box center [305, 80] width 12 height 12
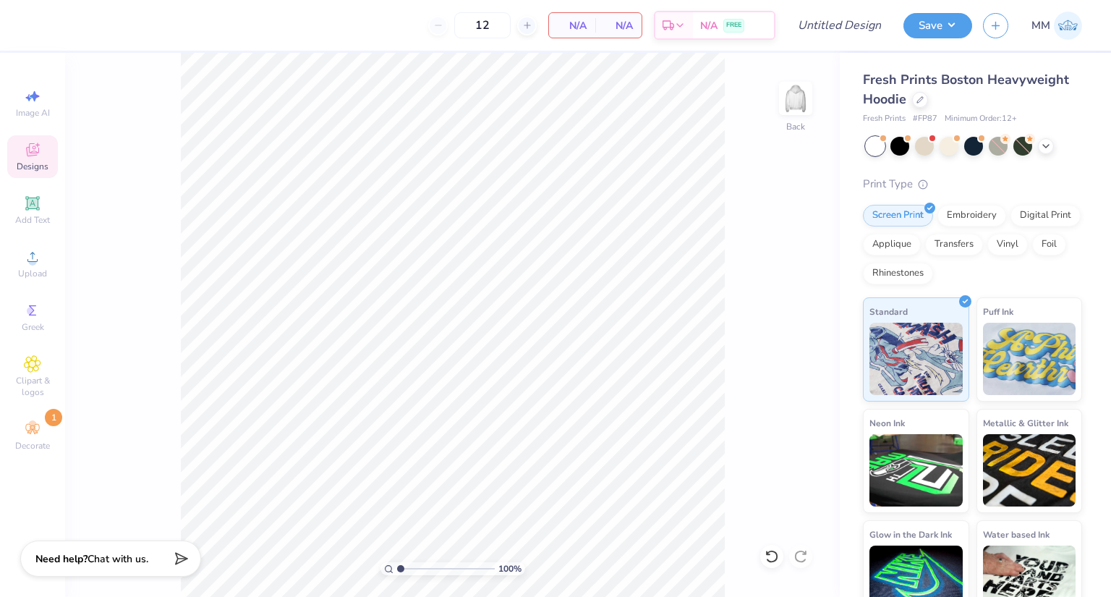
click at [584, 24] on span "N/A" at bounding box center [572, 25] width 29 height 15
click at [532, 27] on div at bounding box center [527, 26] width 20 height 20
click at [436, 25] on line at bounding box center [438, 25] width 6 height 0
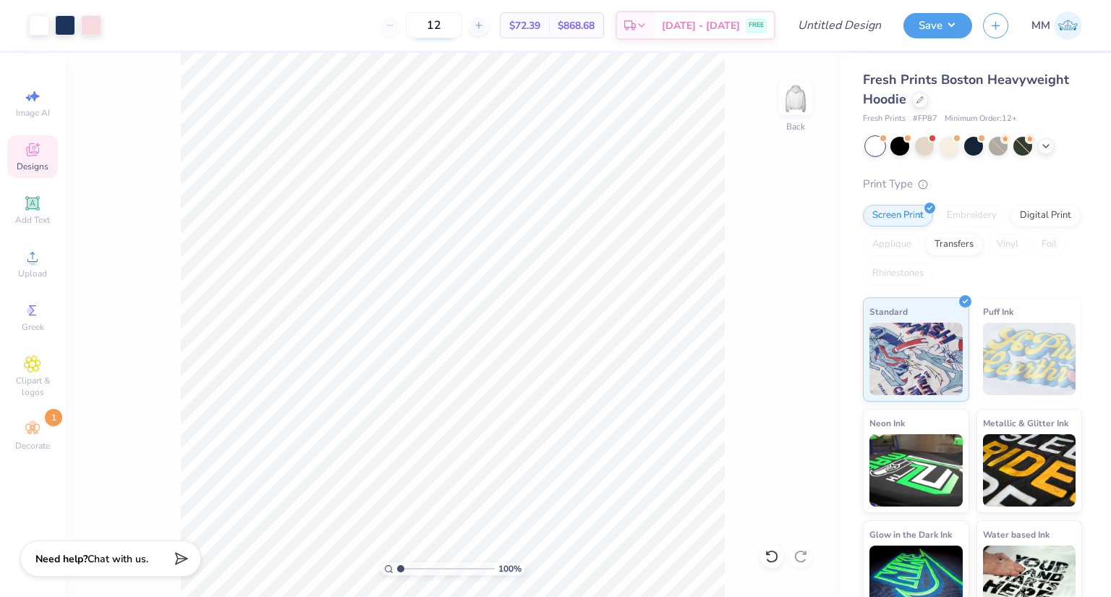
click at [462, 25] on input "12" at bounding box center [434, 25] width 56 height 26
type input "1"
click at [454, 26] on input "24" at bounding box center [426, 25] width 56 height 26
type input "2"
click at [476, 30] on icon at bounding box center [471, 25] width 10 height 10
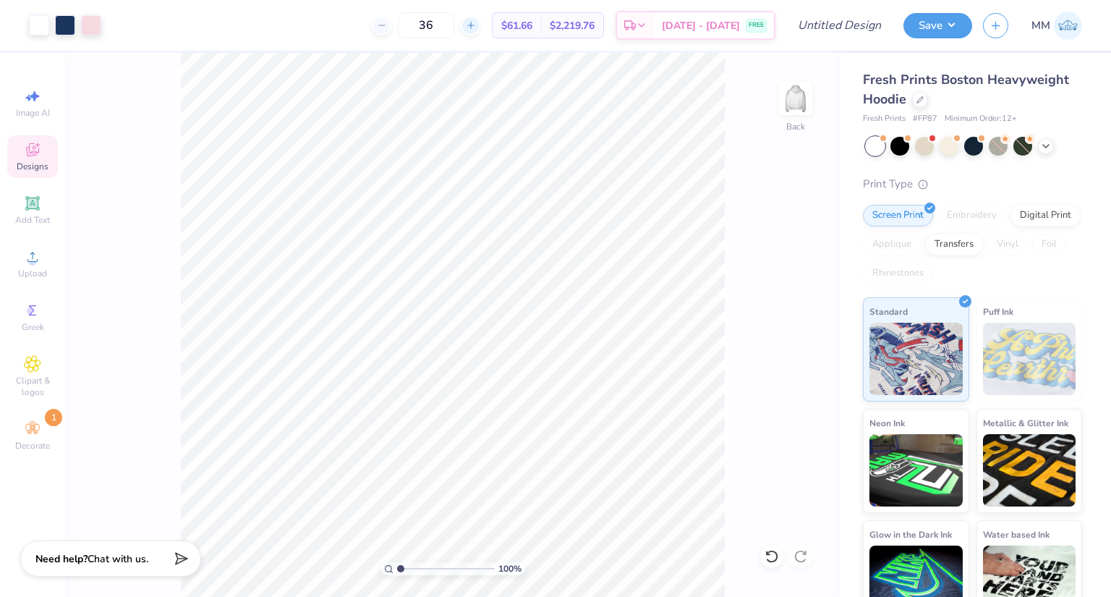
type input "37"
click at [454, 26] on input "37" at bounding box center [426, 25] width 56 height 26
click at [485, 30] on div "37" at bounding box center [482, 25] width 108 height 26
click at [446, 25] on input "37" at bounding box center [426, 25] width 56 height 26
click at [454, 25] on input "37" at bounding box center [426, 25] width 56 height 26
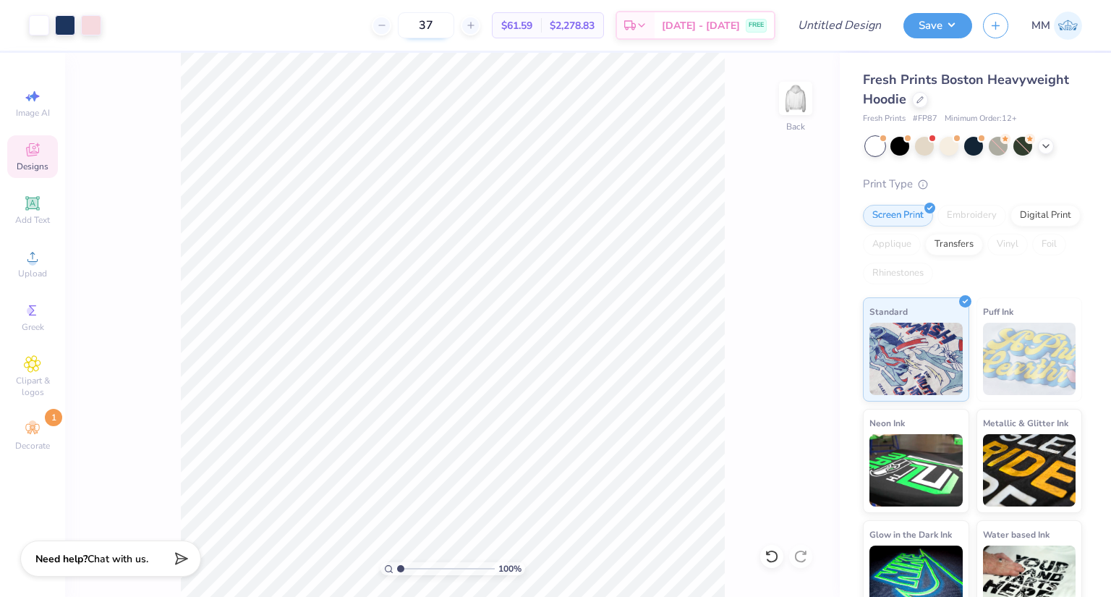
click at [454, 25] on input "37" at bounding box center [426, 25] width 56 height 26
click at [443, 27] on input "50" at bounding box center [426, 25] width 56 height 26
type input "80"
type input "3.00"
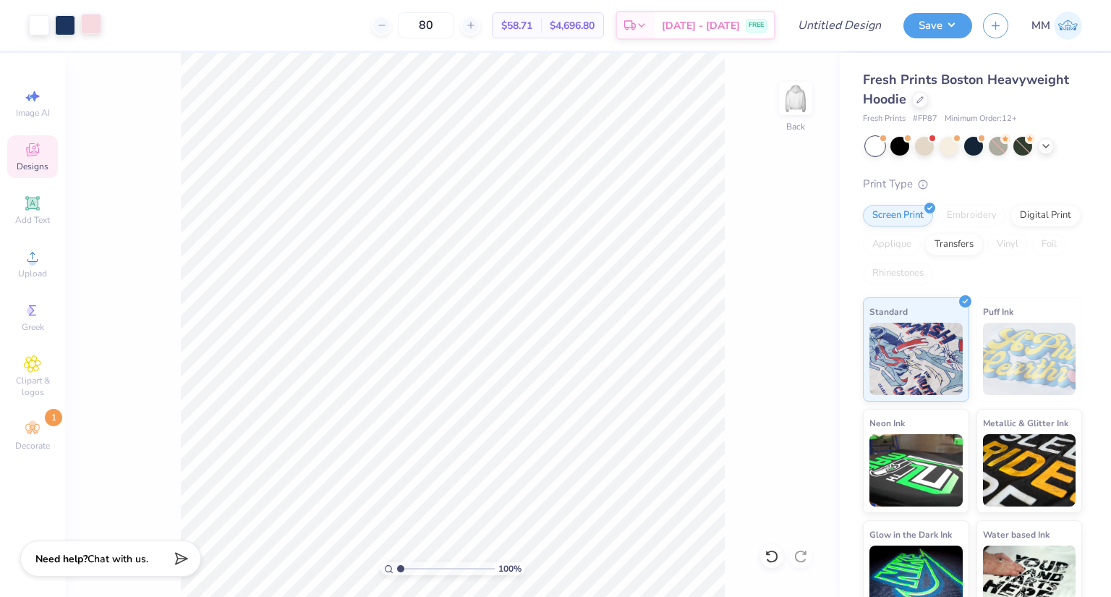
click at [93, 24] on div at bounding box center [91, 24] width 20 height 20
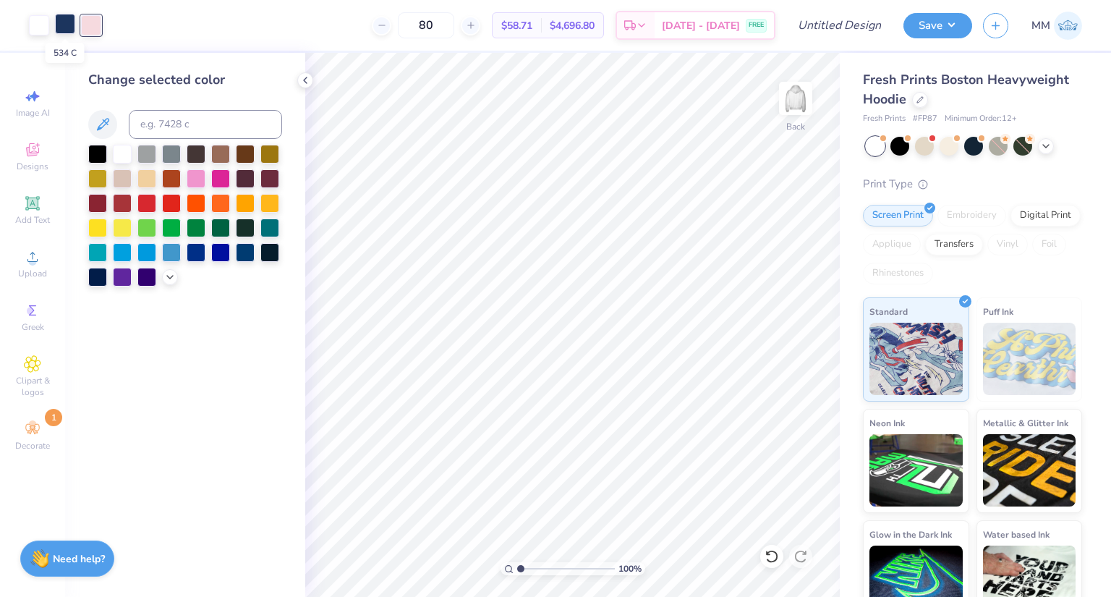
click at [69, 24] on div at bounding box center [65, 24] width 20 height 20
click at [82, 21] on div at bounding box center [91, 24] width 20 height 20
click at [192, 135] on input at bounding box center [205, 124] width 153 height 29
click at [172, 126] on input at bounding box center [205, 124] width 153 height 29
type input "534"
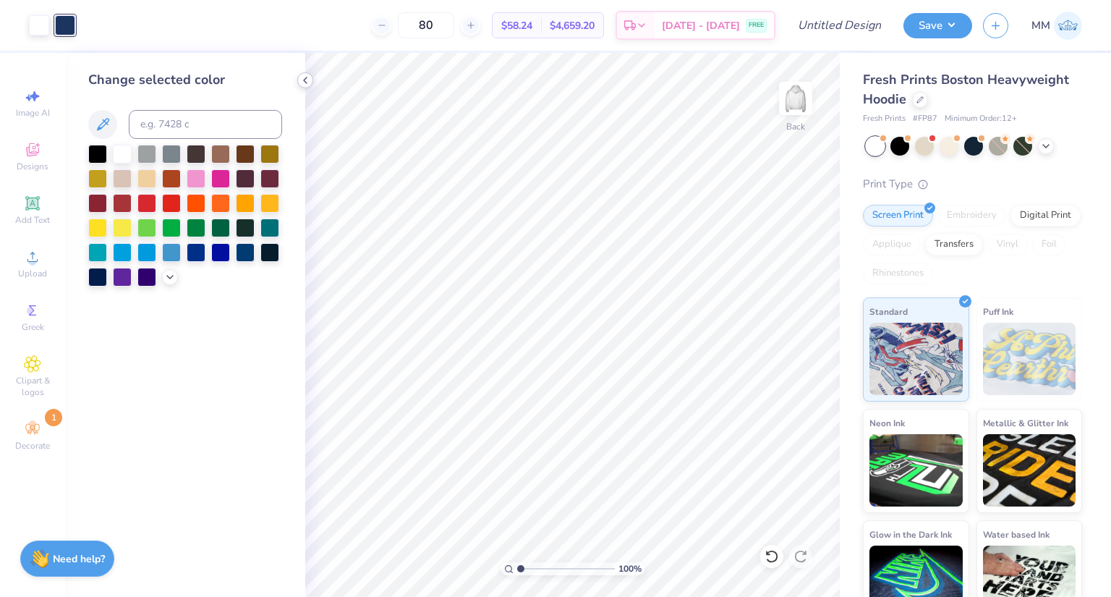
click at [304, 85] on icon at bounding box center [305, 80] width 12 height 12
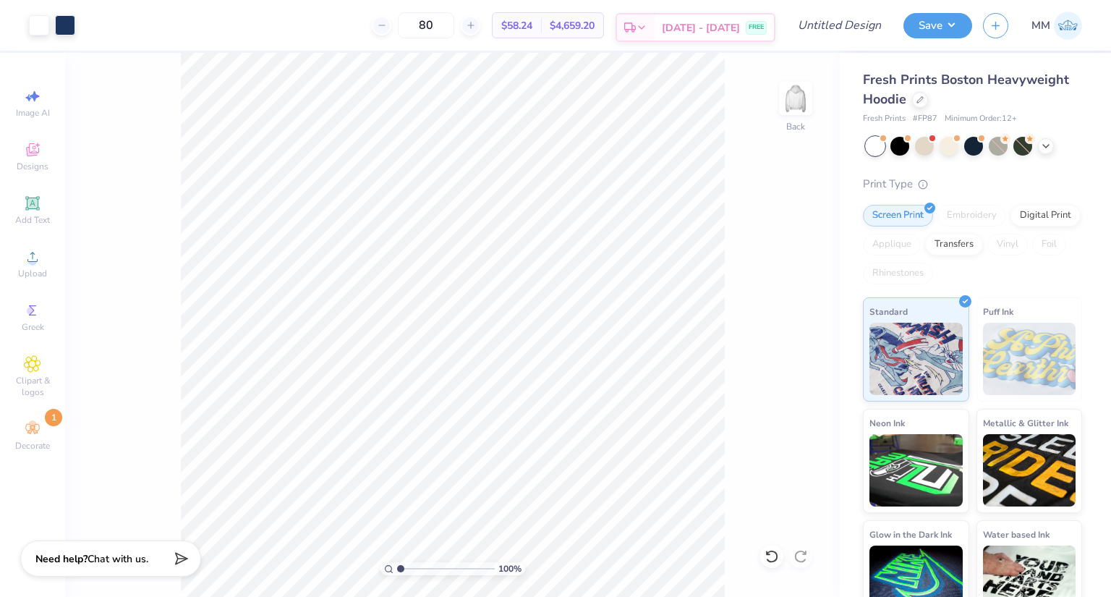
click at [703, 31] on span "[DATE] - [DATE]" at bounding box center [701, 27] width 78 height 15
click at [1015, 348] on img at bounding box center [1029, 359] width 93 height 72
click at [33, 162] on span "Designs" at bounding box center [33, 167] width 32 height 12
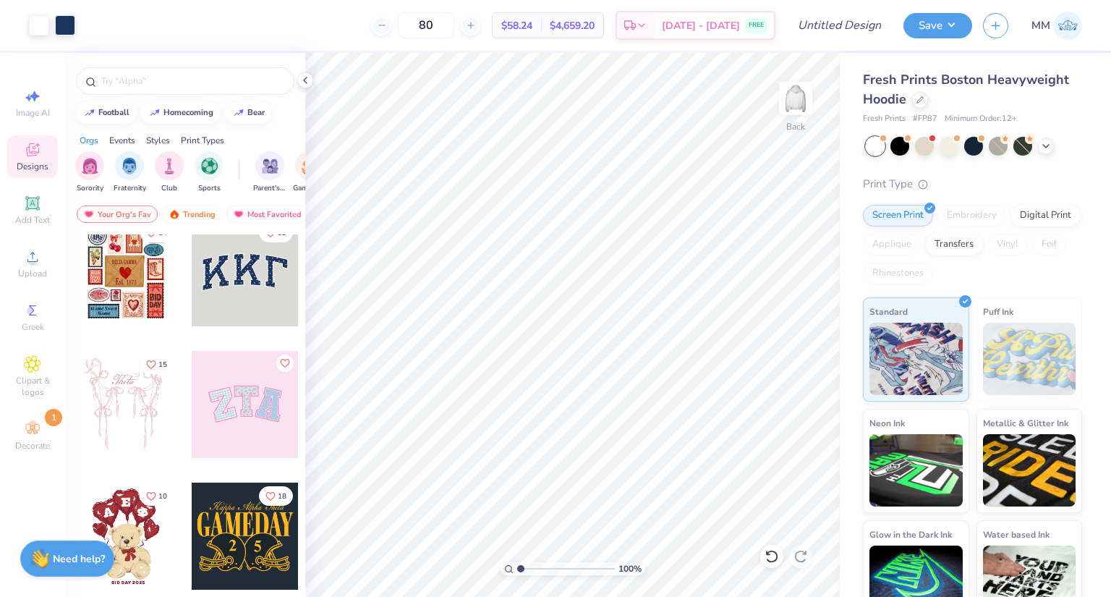
scroll to position [0, 0]
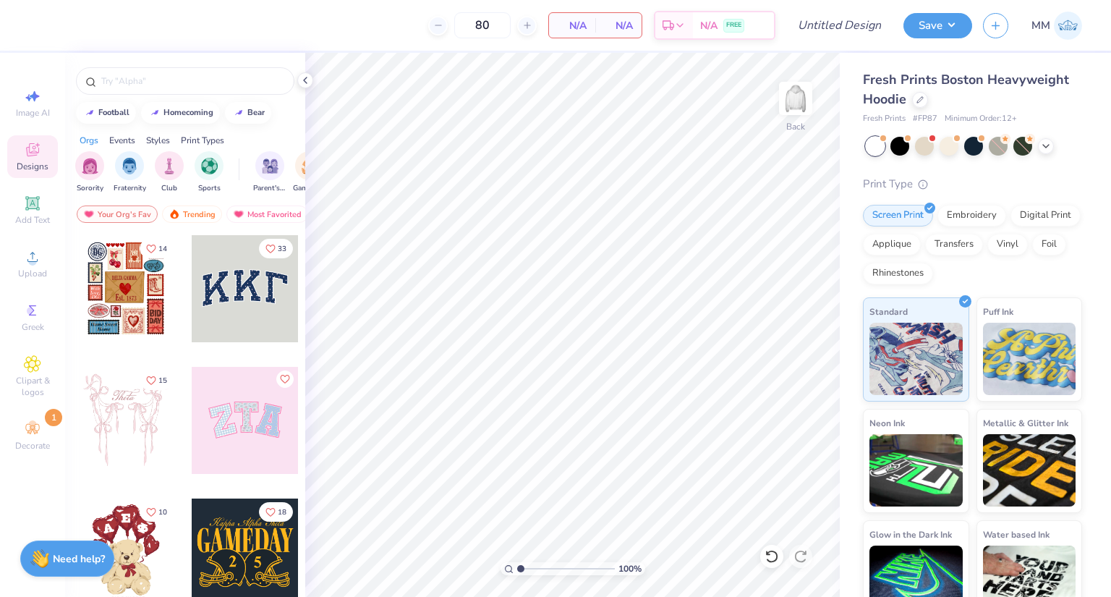
click at [262, 430] on div at bounding box center [245, 420] width 107 height 107
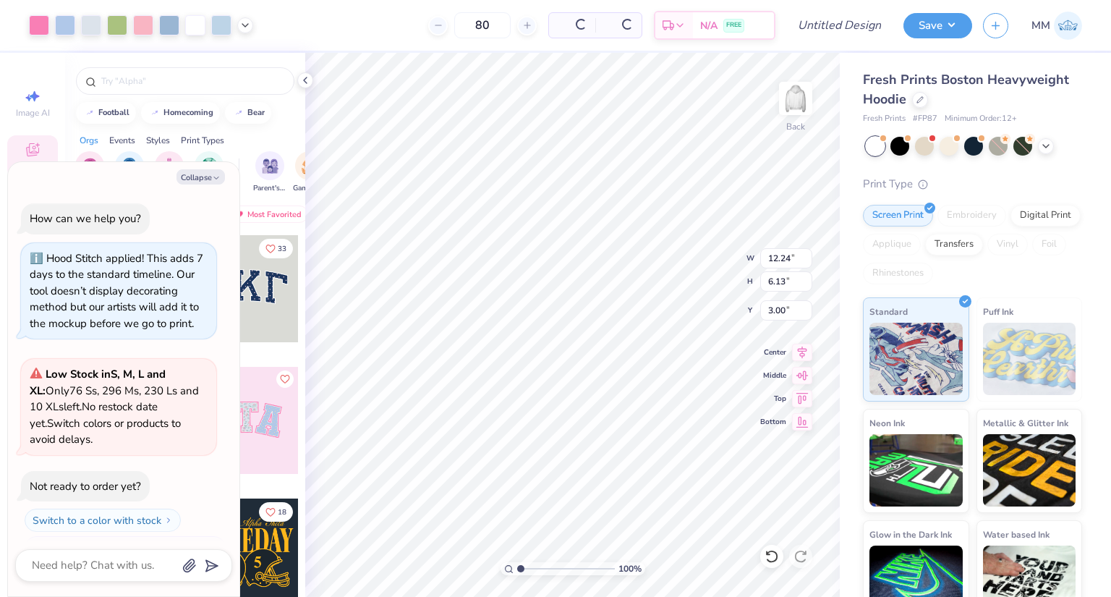
scroll to position [172, 0]
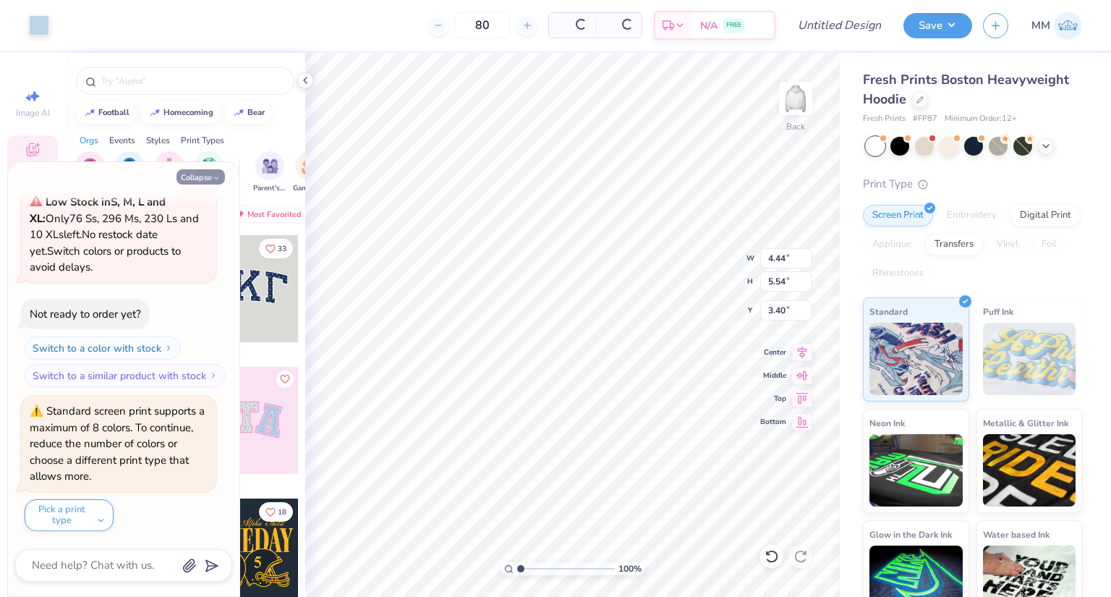
click at [210, 179] on button "Collapse" at bounding box center [200, 176] width 48 height 15
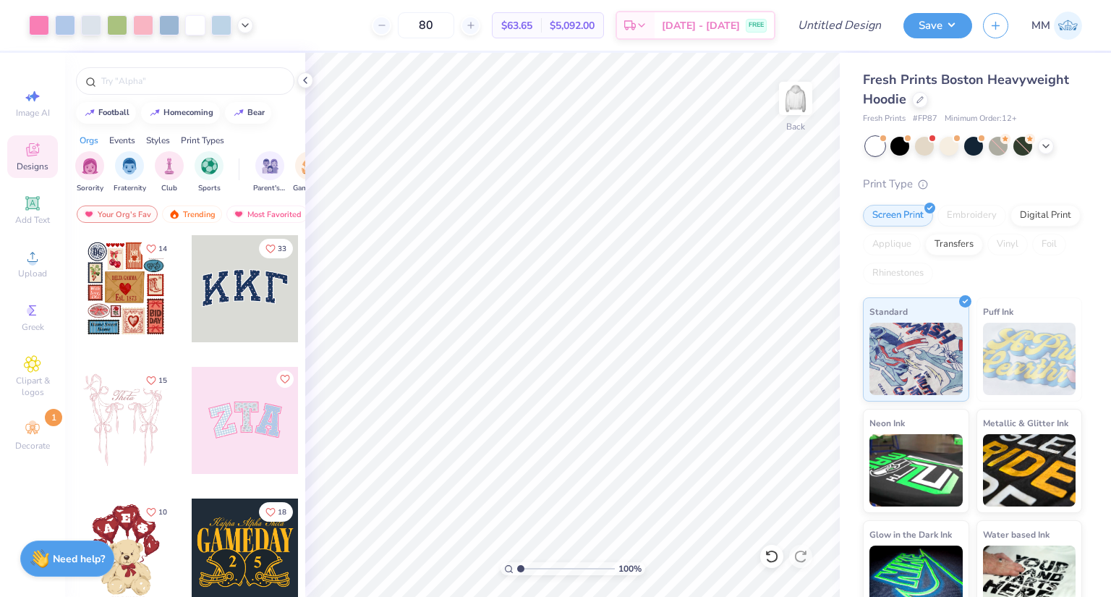
click at [1061, 346] on img at bounding box center [1029, 359] width 93 height 72
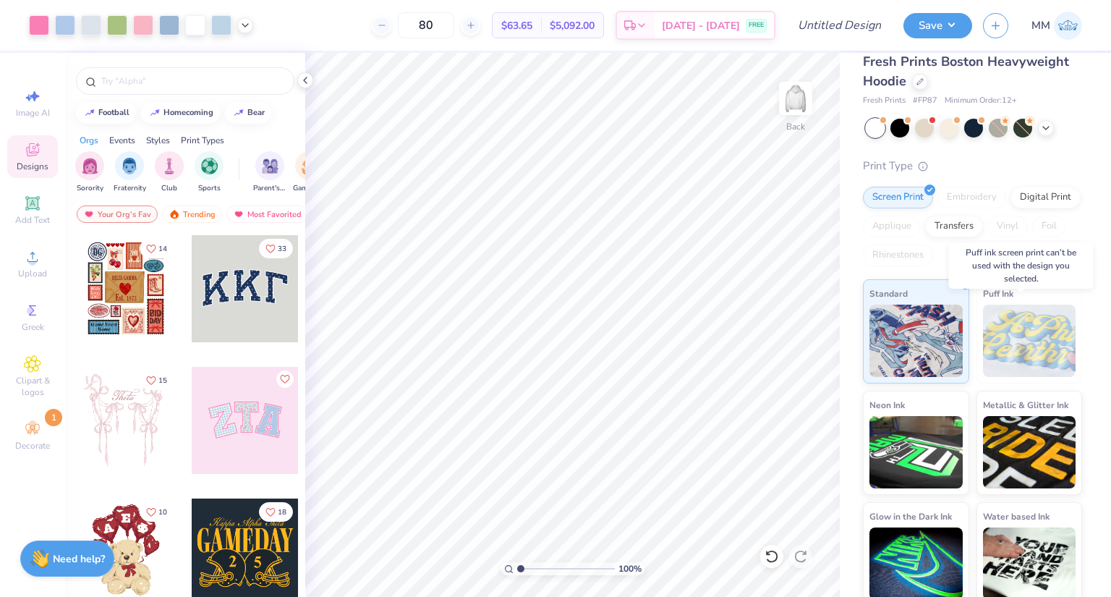
scroll to position [27, 0]
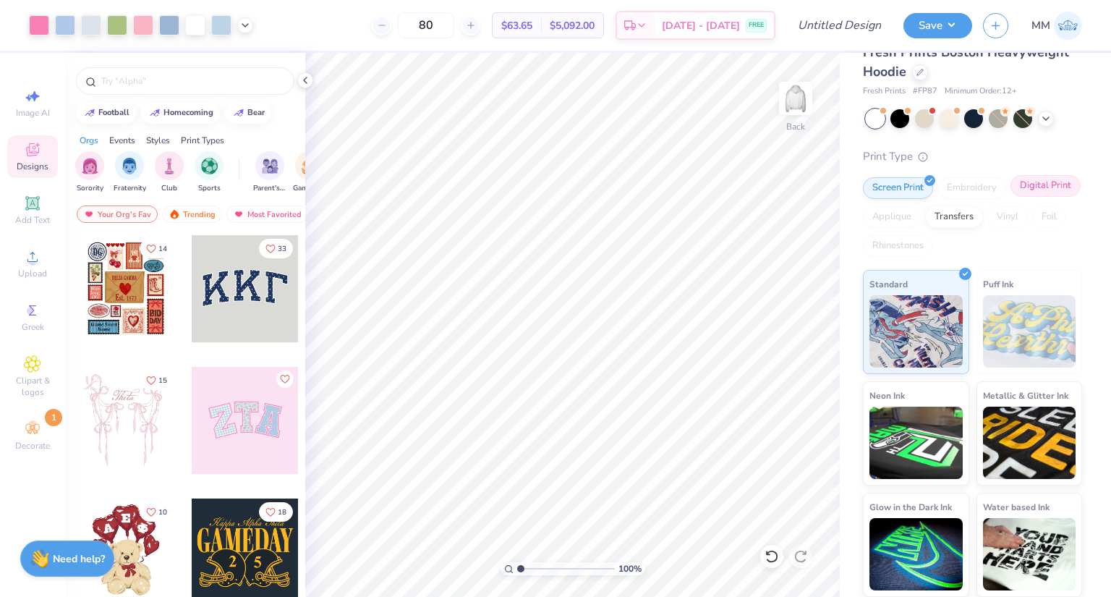
click at [1010, 197] on div "Digital Print" at bounding box center [1045, 186] width 70 height 22
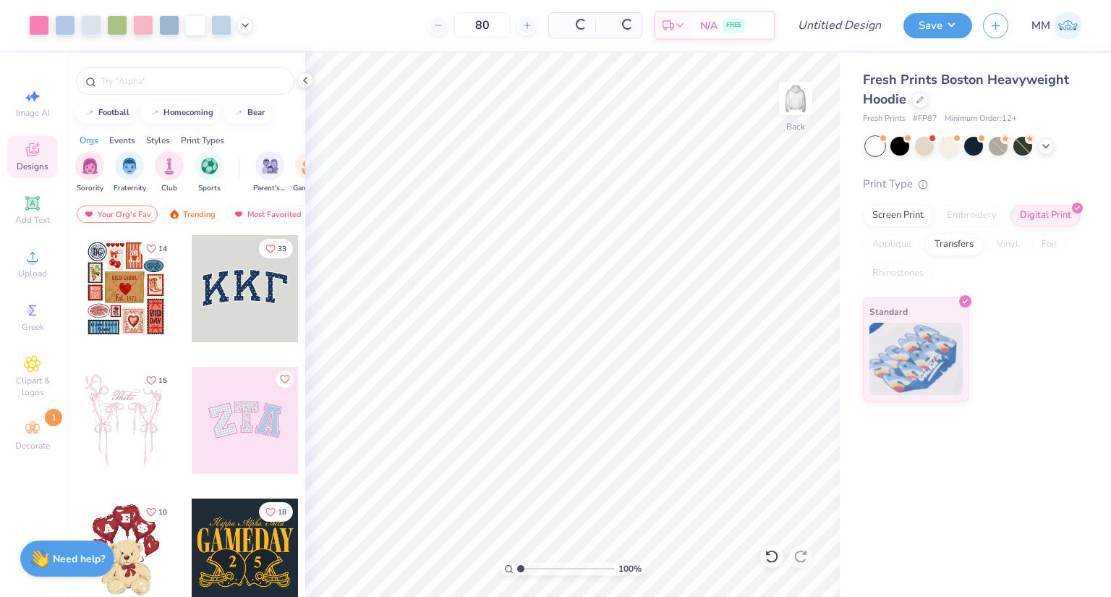
scroll to position [0, 0]
drag, startPoint x: 1035, startPoint y: 209, endPoint x: 1027, endPoint y: 213, distance: 8.7
click at [1035, 209] on div "Digital Print" at bounding box center [1045, 214] width 70 height 22
click at [950, 246] on div "Transfers" at bounding box center [954, 242] width 58 height 22
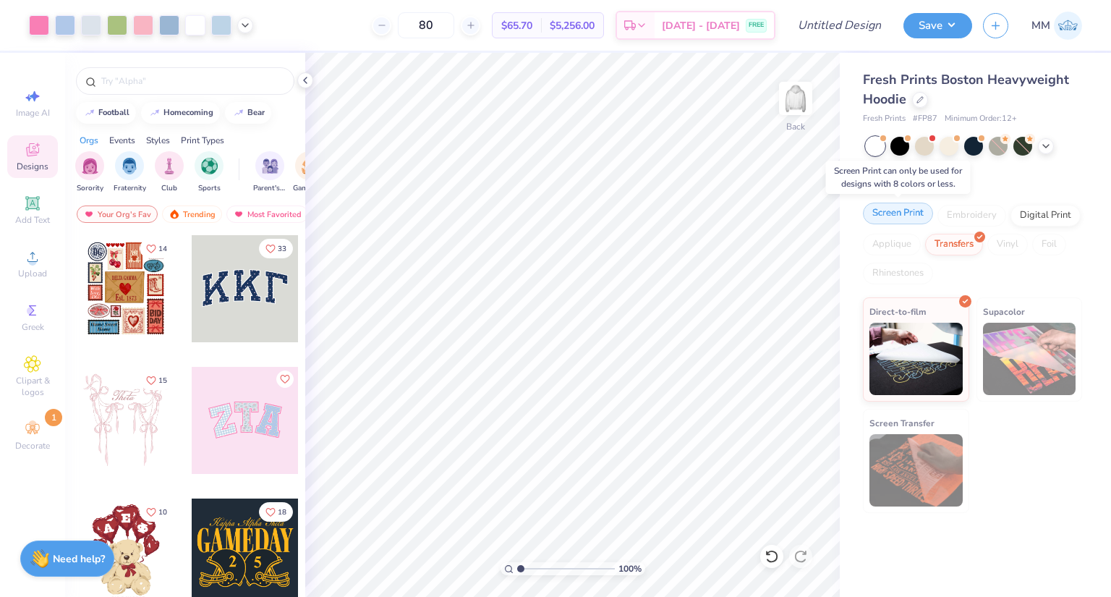
click at [902, 212] on div "Screen Print" at bounding box center [898, 214] width 70 height 22
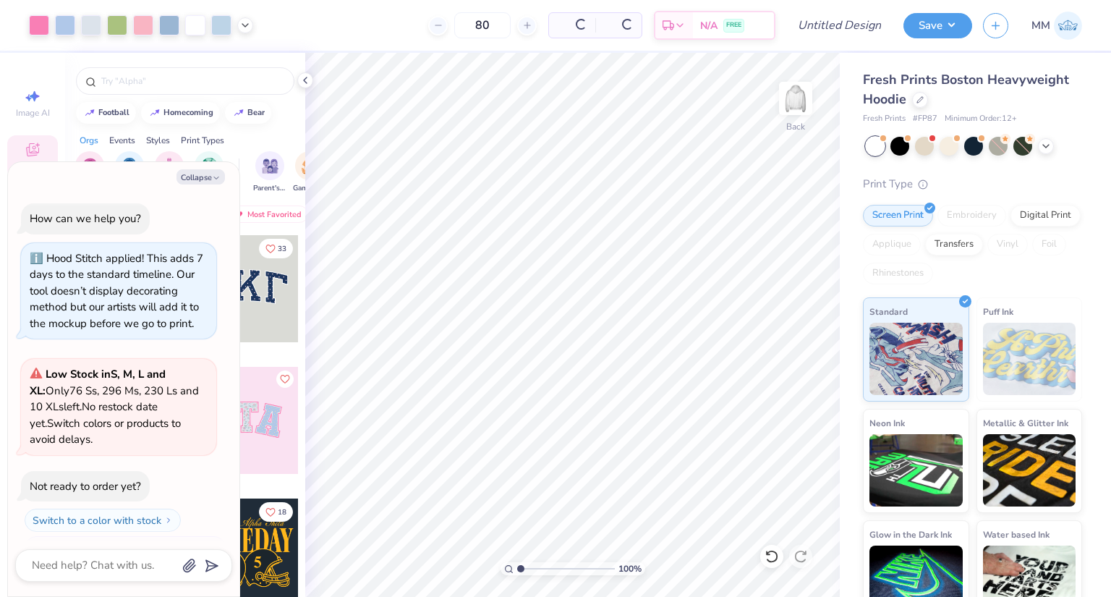
scroll to position [316, 0]
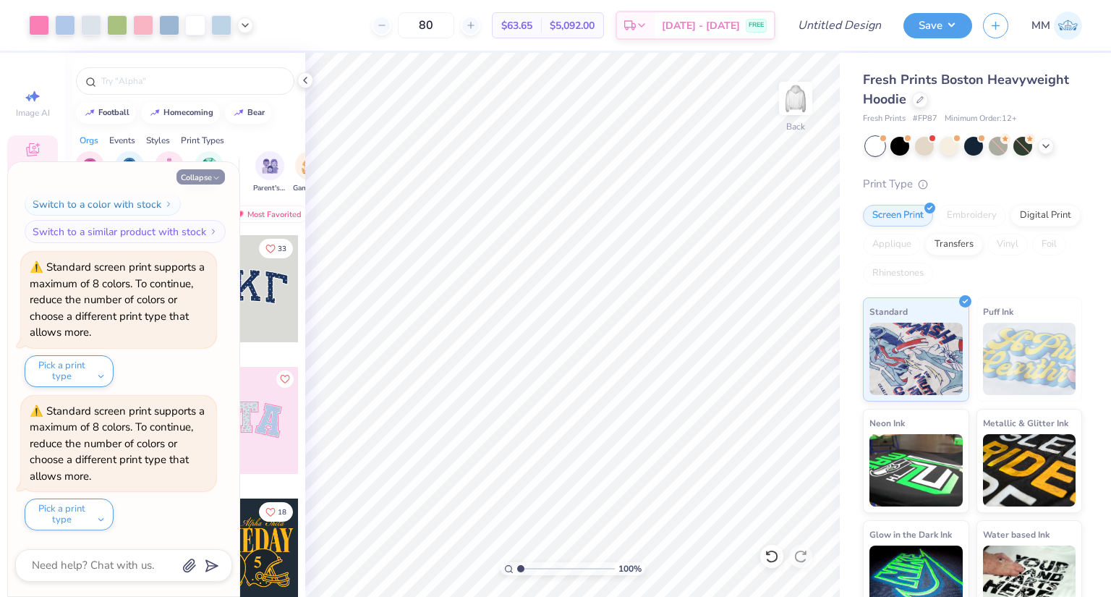
click at [197, 174] on button "Collapse" at bounding box center [200, 176] width 48 height 15
type textarea "x"
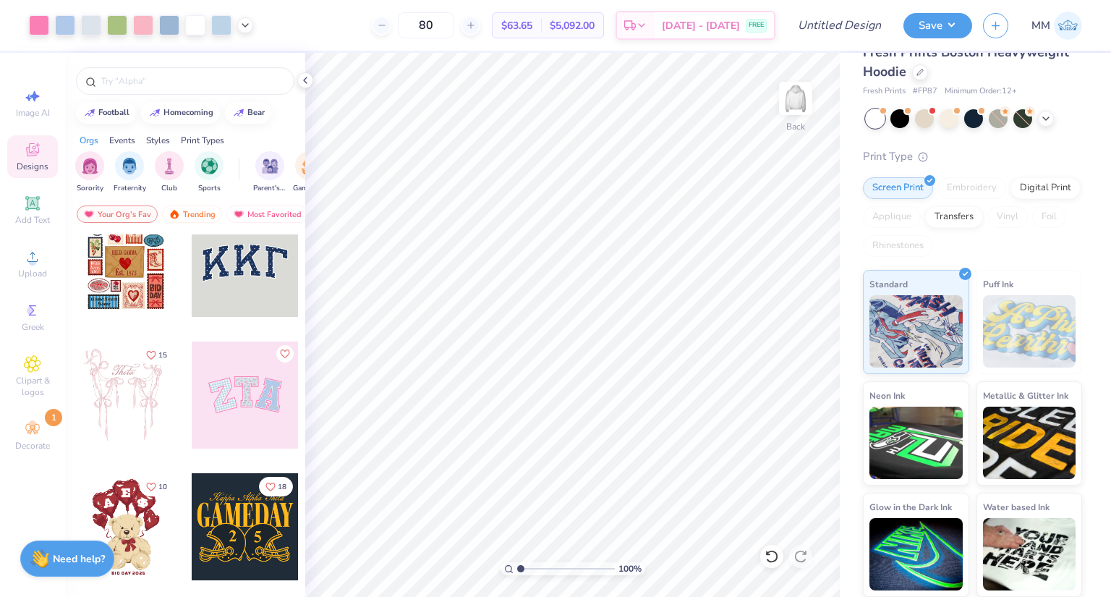
scroll to position [0, 0]
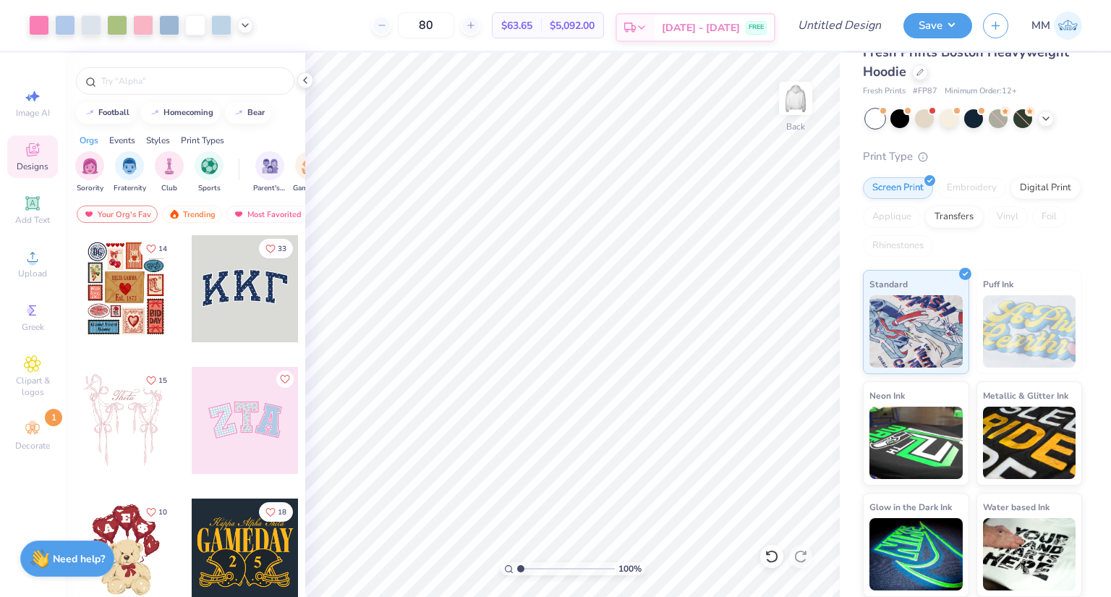
click at [697, 21] on span "[DATE] - [DATE]" at bounding box center [701, 27] width 78 height 15
click at [955, 24] on button "Save" at bounding box center [937, 23] width 69 height 25
